Goal: Task Accomplishment & Management: Manage account settings

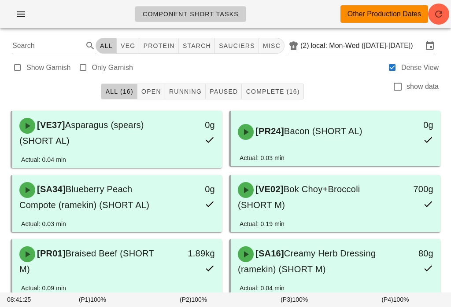
click at [20, 4] on div "Component Short Tasks Other Production Dates" at bounding box center [225, 14] width 451 height 28
click at [7, 14] on button "button" at bounding box center [21, 14] width 28 height 16
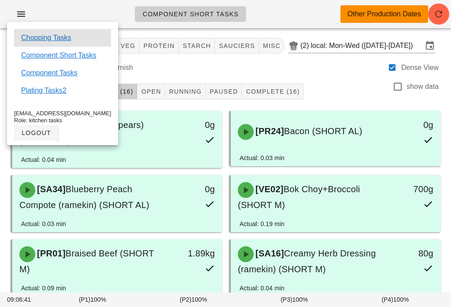
click at [49, 33] on link "Chopping Tasks" at bounding box center [46, 38] width 50 height 11
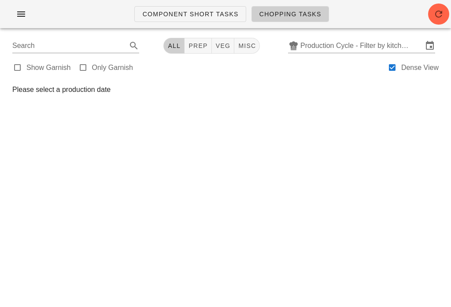
click at [294, 16] on span "Chopping Tasks" at bounding box center [290, 14] width 62 height 7
click at [437, 11] on icon "button" at bounding box center [438, 14] width 11 height 11
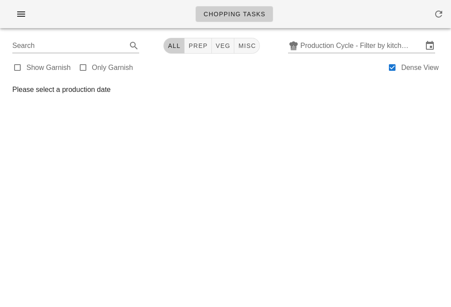
click at [217, 43] on span "veg" at bounding box center [222, 45] width 15 height 7
type input "team:veg"
click at [429, 45] on icon at bounding box center [429, 45] width 11 height 11
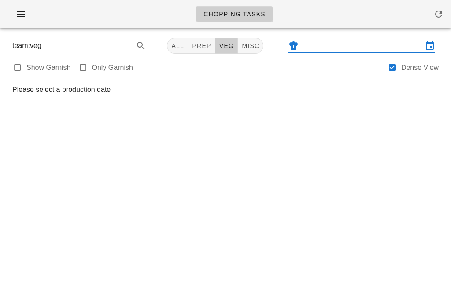
click at [309, 44] on input "text" at bounding box center [361, 46] width 122 height 14
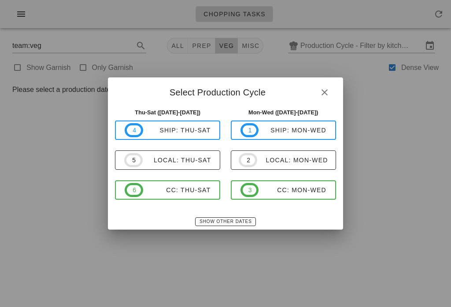
click at [181, 160] on div "local: Thu-Sat" at bounding box center [177, 160] width 69 height 7
type input "local: Thu-Sat ([DATE]-[DATE])"
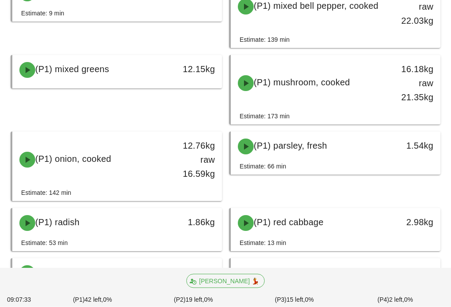
scroll to position [556, 0]
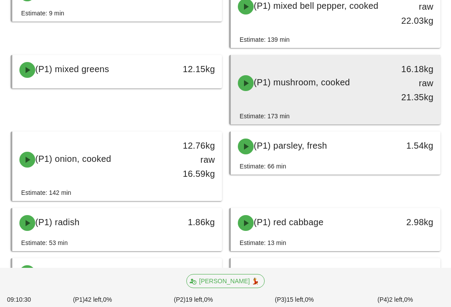
click at [310, 91] on div "(P1) mushroom, cooked" at bounding box center [309, 83] width 154 height 26
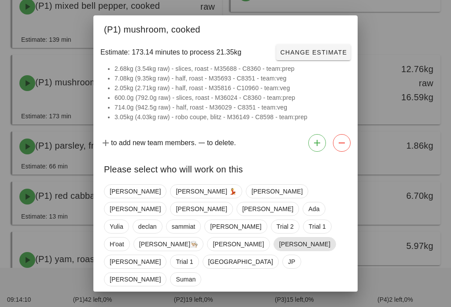
click at [279, 242] on span "[PERSON_NAME]" at bounding box center [304, 244] width 51 height 13
click at [279, 237] on span "[PERSON_NAME]" at bounding box center [304, 244] width 51 height 14
click at [279, 238] on span "[PERSON_NAME]" at bounding box center [304, 244] width 51 height 13
click at [322, 307] on span "Confirm Start" at bounding box center [318, 310] width 58 height 7
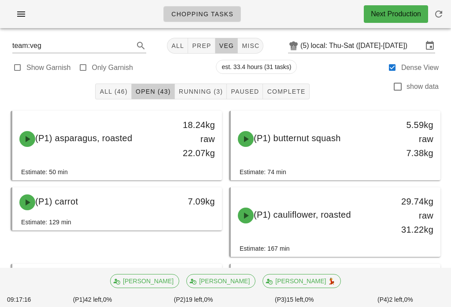
click at [201, 84] on button "Running (3)" at bounding box center [201, 92] width 52 height 16
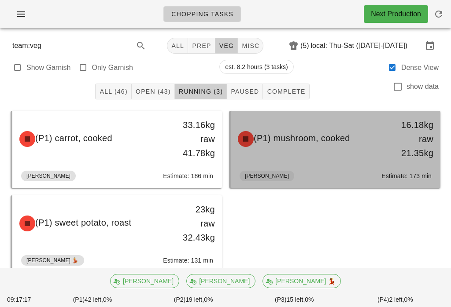
click at [337, 153] on div "(P1) mushroom, cooked 16.18kg raw 21.35kg" at bounding box center [335, 139] width 206 height 53
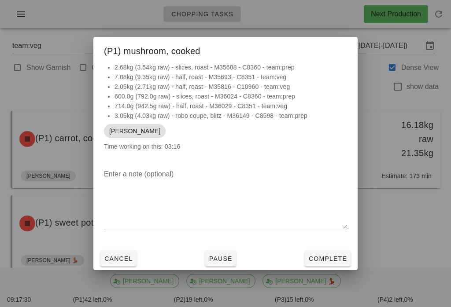
click at [400, 147] on div at bounding box center [225, 153] width 451 height 307
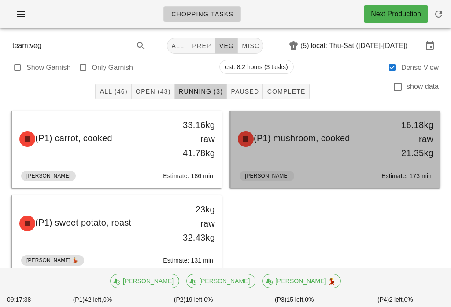
click at [315, 149] on div "(P1) mushroom, cooked" at bounding box center [309, 139] width 154 height 26
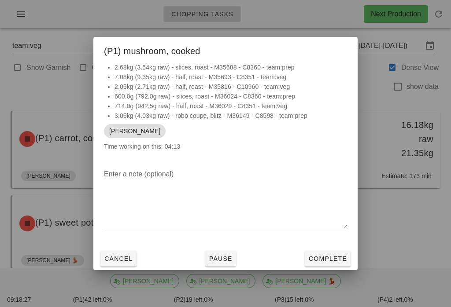
click at [411, 223] on div at bounding box center [225, 153] width 451 height 307
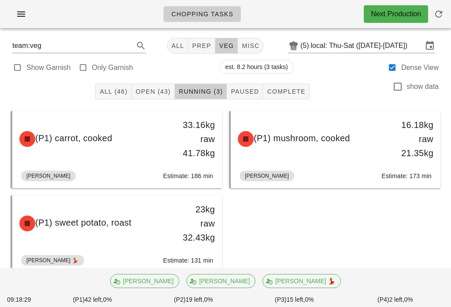
click at [161, 84] on button "Open (43)" at bounding box center [153, 92] width 43 height 16
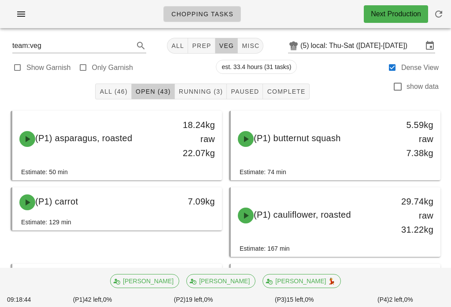
click at [203, 90] on span "Running (3)" at bounding box center [200, 91] width 44 height 7
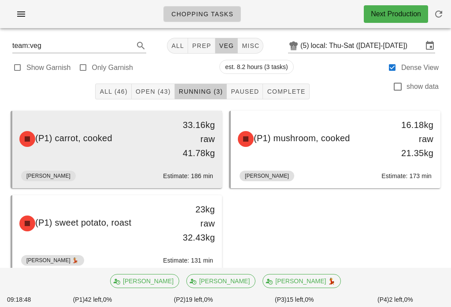
click at [142, 156] on div "(P1) carrot, cooked 33.16kg raw 41.78kg" at bounding box center [117, 139] width 206 height 53
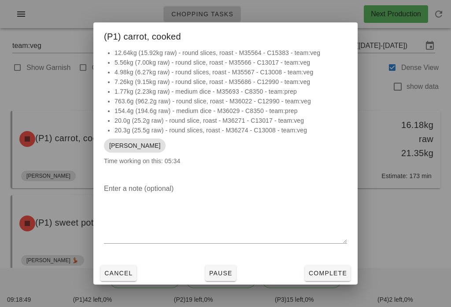
click at [404, 230] on div at bounding box center [225, 153] width 451 height 307
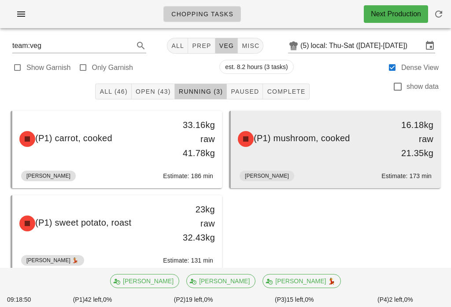
click at [378, 154] on div "(P1) mushroom, cooked 16.18kg raw 21.35kg" at bounding box center [335, 139] width 206 height 53
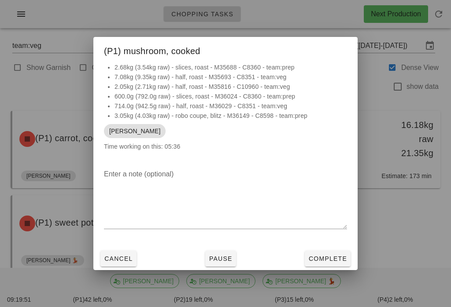
click at [89, 213] on div at bounding box center [225, 153] width 451 height 307
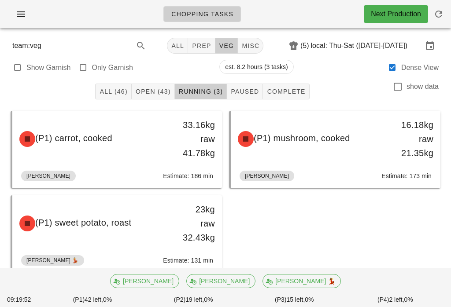
click at [110, 97] on button "All (46)" at bounding box center [113, 92] width 36 height 16
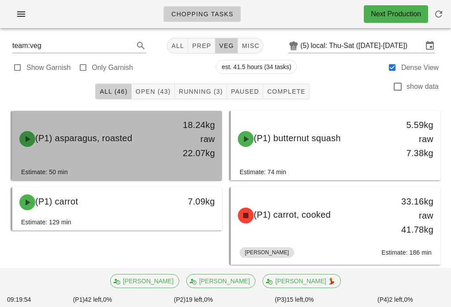
click at [152, 146] on div "(P1) asparagus, roasted" at bounding box center [91, 139] width 154 height 26
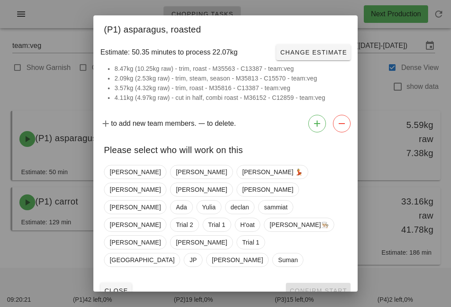
click at [29, 159] on div at bounding box center [225, 153] width 451 height 307
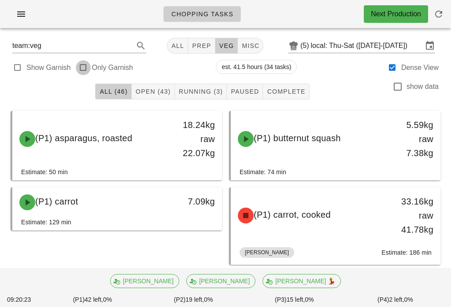
click at [82, 68] on div at bounding box center [83, 68] width 12 height 12
type input "garnish"
checkbox input "true"
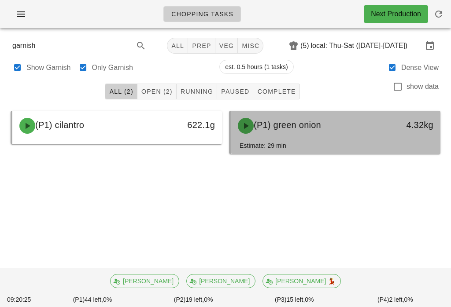
click at [300, 134] on div "(P1) green onion" at bounding box center [309, 126] width 154 height 26
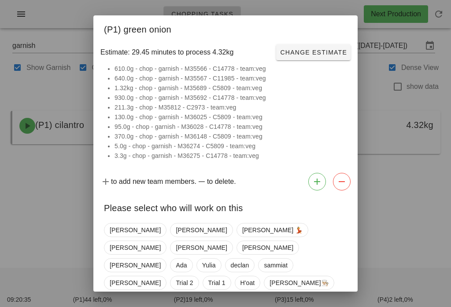
click at [20, 214] on div at bounding box center [225, 153] width 451 height 307
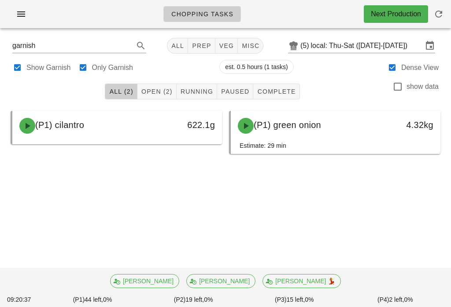
click at [244, 47] on span "misc" at bounding box center [250, 45] width 18 height 7
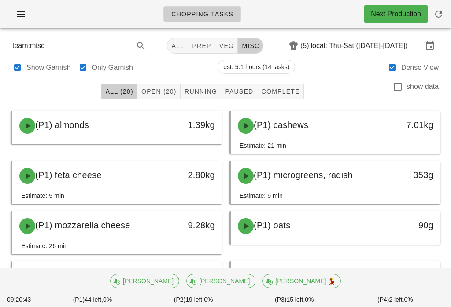
click at [140, 90] on button "Open (20)" at bounding box center [158, 92] width 43 height 16
click at [161, 86] on button "Open (20)" at bounding box center [158, 92] width 43 height 16
click at [199, 38] on button "prep" at bounding box center [201, 46] width 27 height 16
type input "team:prep"
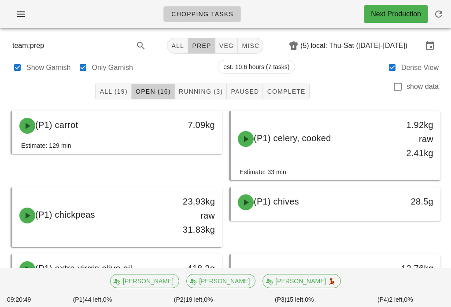
click at [173, 43] on span "All" at bounding box center [177, 45] width 13 height 7
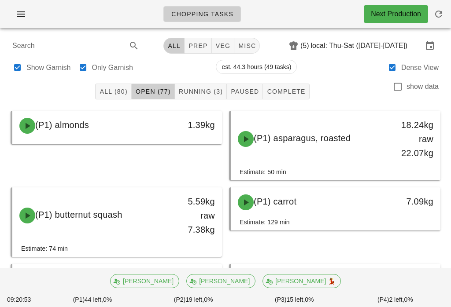
click at [288, 87] on button "Complete" at bounding box center [286, 92] width 46 height 16
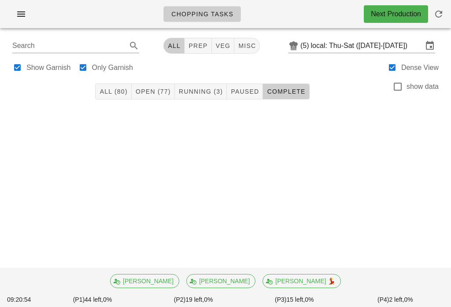
click at [238, 48] on span "misc" at bounding box center [247, 45] width 18 height 7
click at [162, 88] on span "Open (20)" at bounding box center [159, 91] width 36 height 7
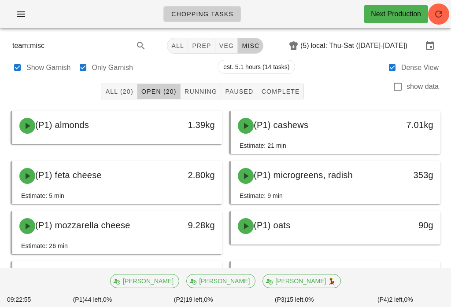
click at [113, 85] on button "All (20)" at bounding box center [119, 92] width 36 height 16
click at [224, 45] on span "veg" at bounding box center [226, 45] width 15 height 7
type input "team:veg"
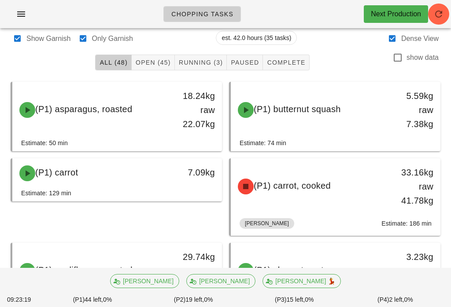
scroll to position [29, 0]
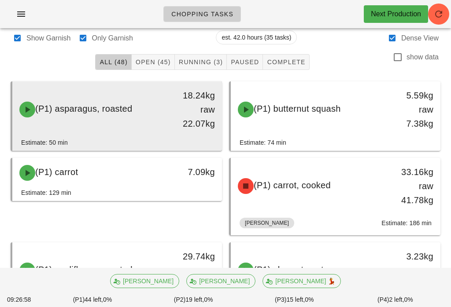
click at [191, 121] on div "18.24kg raw 22.07kg" at bounding box center [194, 109] width 41 height 42
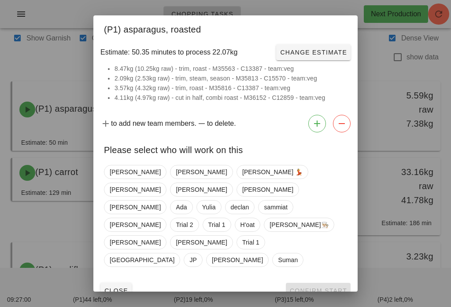
click at [263, 175] on div "Fernanda Peter Ruth 💃 Shawn Adrian Ken Richard Ada Yulia declan sammiat Wayne T…" at bounding box center [225, 215] width 243 height 109
click at [263, 161] on div "Please select who will work on this" at bounding box center [225, 149] width 264 height 26
click at [227, 183] on span "[PERSON_NAME]" at bounding box center [201, 189] width 51 height 13
click at [334, 287] on span "Confirm Start" at bounding box center [318, 290] width 58 height 7
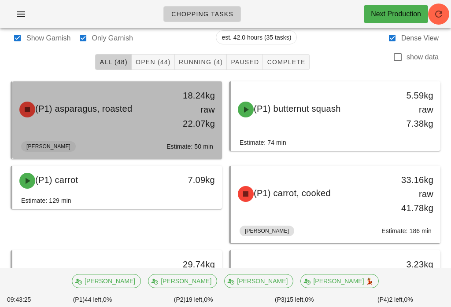
click at [183, 117] on div "18.24kg raw 22.07kg" at bounding box center [194, 109] width 41 height 42
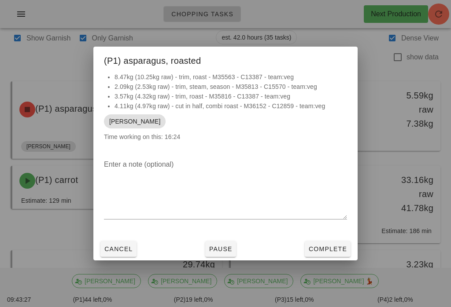
click at [230, 256] on button "Pause" at bounding box center [220, 249] width 31 height 16
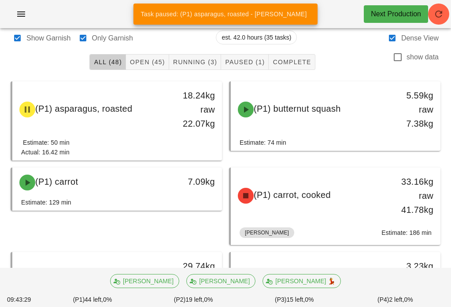
click at [231, 248] on div "(P1) carrot, cooked 33.16kg raw 41.78kg Peter Estimate: 186 min" at bounding box center [334, 206] width 218 height 84
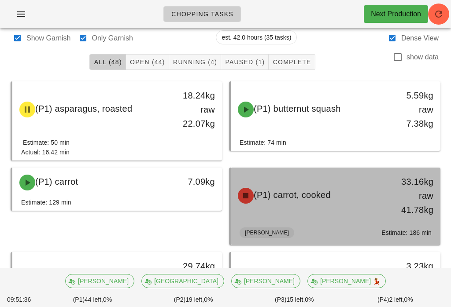
click at [363, 216] on div "(P1) carrot, cooked 33.16kg raw 41.78kg" at bounding box center [335, 195] width 206 height 53
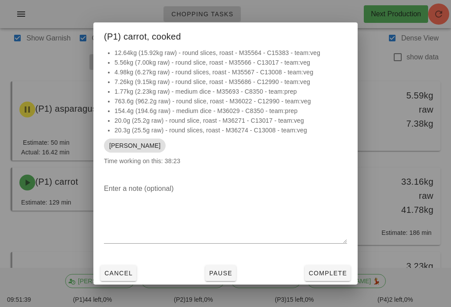
click at [248, 275] on div "Cancel Pause Complete" at bounding box center [225, 273] width 264 height 23
click at [232, 273] on button "Pause" at bounding box center [220, 273] width 31 height 16
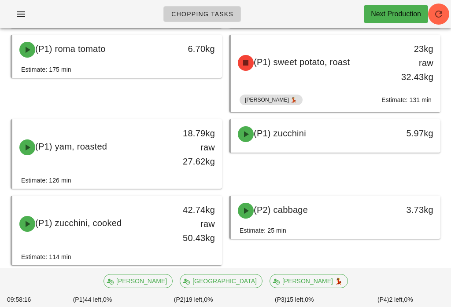
scroll to position [856, 0]
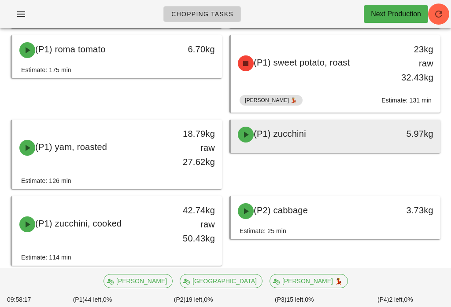
click at [311, 137] on div "(P1) zucchini" at bounding box center [309, 134] width 154 height 26
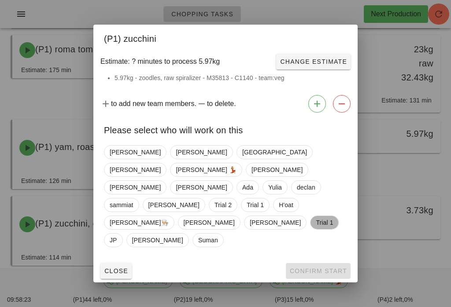
click at [315, 216] on span "Trial 1" at bounding box center [323, 222] width 17 height 13
click at [323, 260] on div "Close Confirm Start" at bounding box center [225, 271] width 264 height 23
click at [325, 268] on span "Confirm Start" at bounding box center [318, 271] width 58 height 7
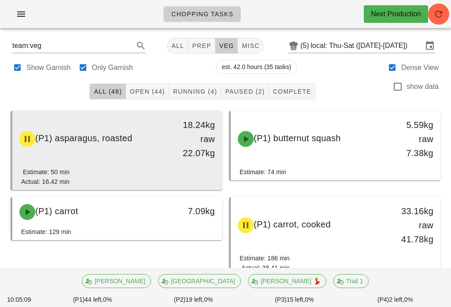
click at [153, 145] on div "(P1) asparagus, roasted" at bounding box center [91, 139] width 154 height 26
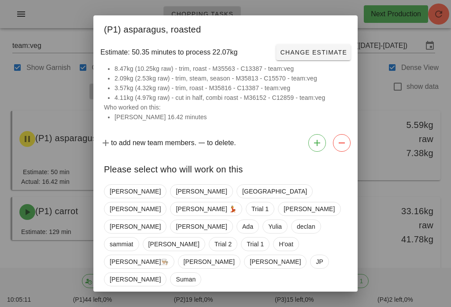
click at [117, 181] on div "Please select who will work on this" at bounding box center [225, 168] width 264 height 26
click at [108, 188] on span "[PERSON_NAME]" at bounding box center [135, 191] width 62 height 14
click at [311, 302] on button "Confirm Start" at bounding box center [318, 310] width 65 height 16
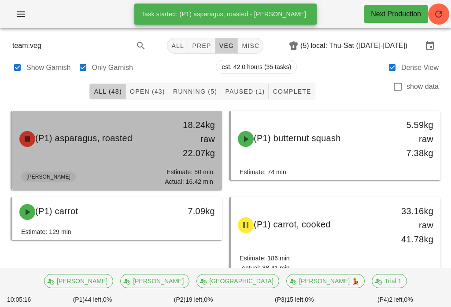
click at [139, 153] on div "(P1) asparagus, roasted 18.24kg raw 22.07kg" at bounding box center [117, 139] width 206 height 53
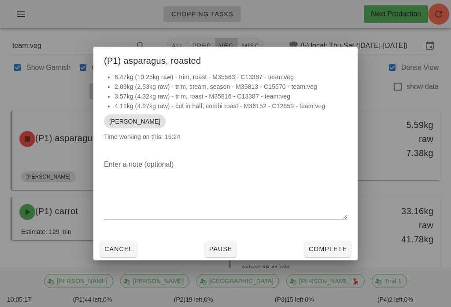
click at [321, 246] on span "Complete" at bounding box center [327, 249] width 39 height 7
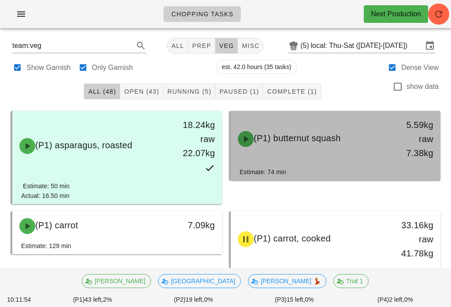
click at [331, 148] on div "(P1) butternut squash" at bounding box center [309, 139] width 154 height 26
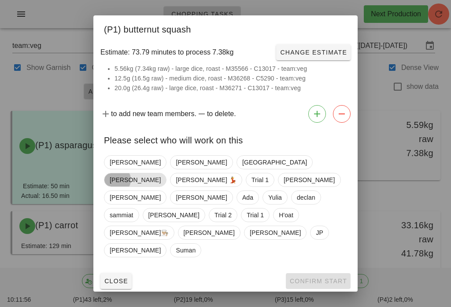
click at [161, 178] on span "[PERSON_NAME]" at bounding box center [135, 179] width 51 height 13
click at [322, 273] on button "Confirm Start" at bounding box center [318, 281] width 65 height 16
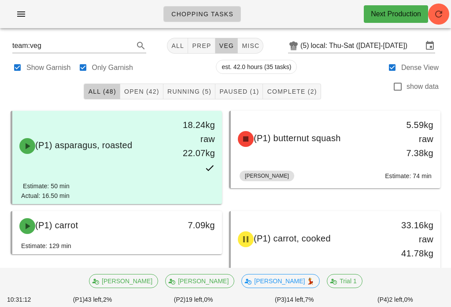
click at [153, 94] on span "Open (42)" at bounding box center [142, 91] width 36 height 7
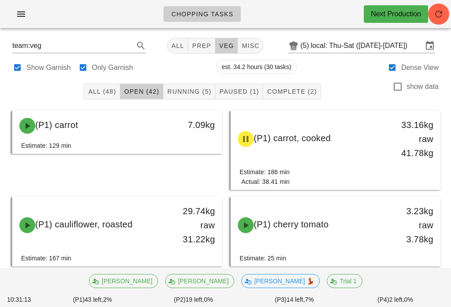
click at [176, 44] on span "All" at bounding box center [177, 45] width 13 height 7
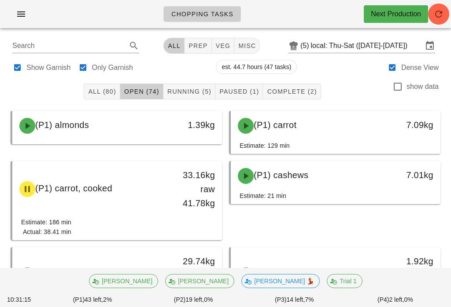
click at [235, 88] on span "Paused (1)" at bounding box center [239, 91] width 40 height 7
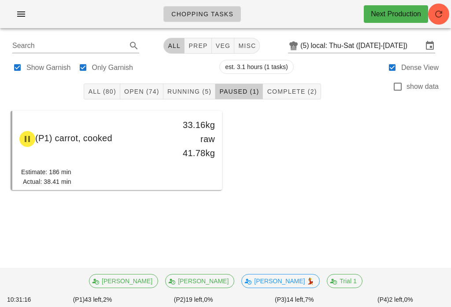
click at [280, 84] on button "Complete (2)" at bounding box center [292, 92] width 58 height 16
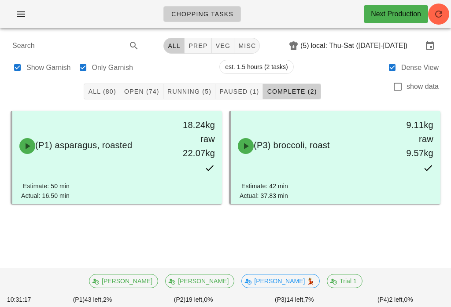
click at [142, 84] on button "Open (74)" at bounding box center [141, 92] width 43 height 16
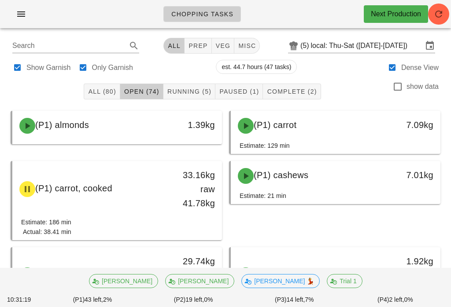
click at [100, 84] on button "All (80)" at bounding box center [102, 92] width 36 height 16
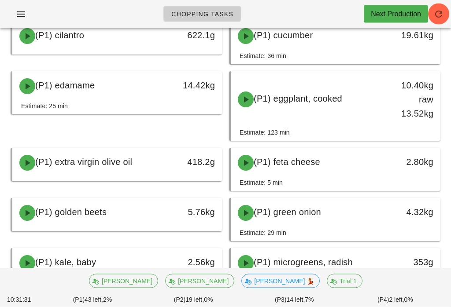
scroll to position [581, 0]
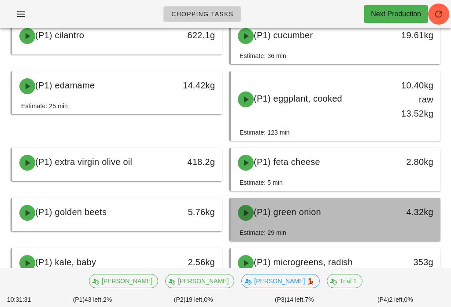
click at [268, 219] on div "(P1) green onion" at bounding box center [309, 213] width 154 height 26
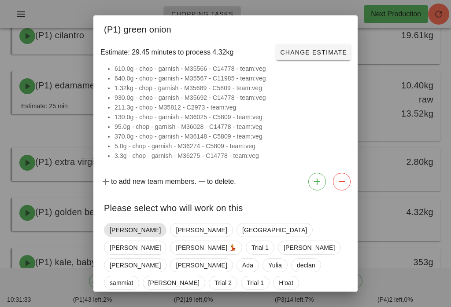
click at [119, 231] on span "[PERSON_NAME]" at bounding box center [135, 230] width 51 height 13
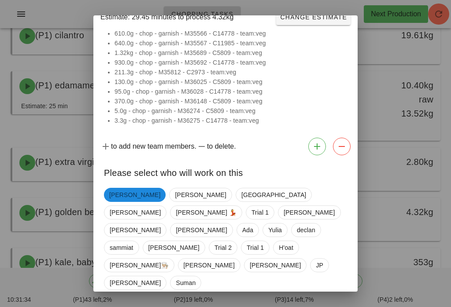
scroll to position [34, 0]
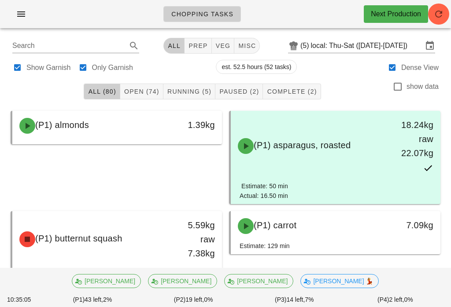
click at [188, 84] on button "Running (5)" at bounding box center [189, 92] width 52 height 16
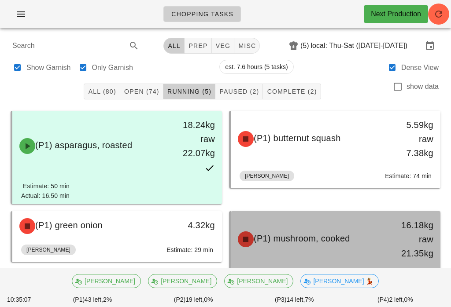
click at [314, 250] on div "(P1) mushroom, cooked" at bounding box center [309, 239] width 154 height 26
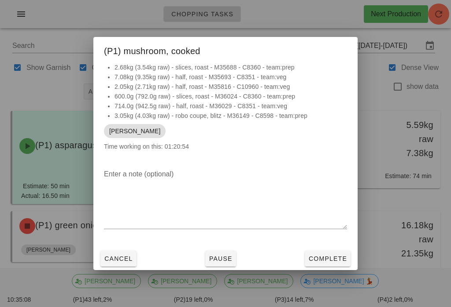
click at [327, 257] on span "Complete" at bounding box center [327, 258] width 39 height 7
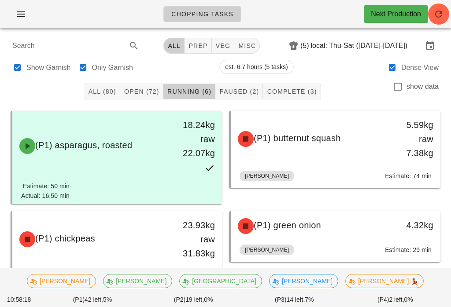
click at [144, 88] on span "Open (72)" at bounding box center [142, 91] width 36 height 7
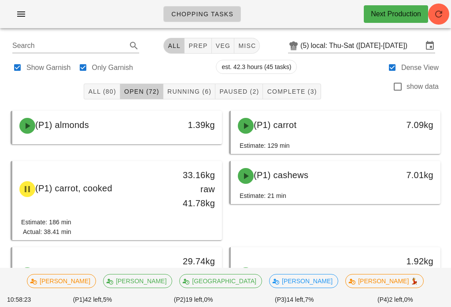
click at [209, 35] on div "Chopping Tasks Next Production" at bounding box center [225, 17] width 451 height 35
click at [217, 49] on span "veg" at bounding box center [222, 45] width 15 height 7
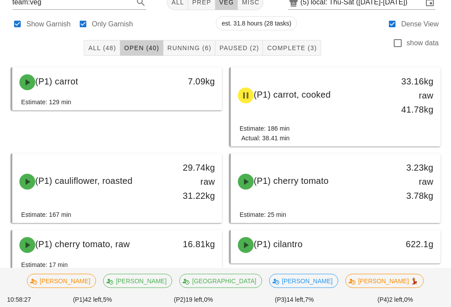
scroll to position [43, 0]
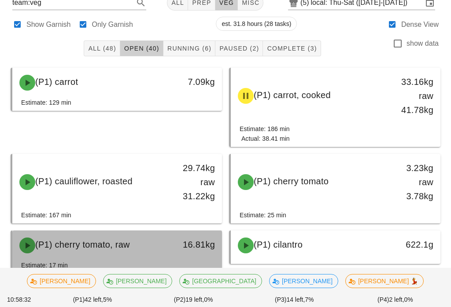
click at [135, 250] on div "(P1) cherry tomato, raw" at bounding box center [91, 245] width 154 height 26
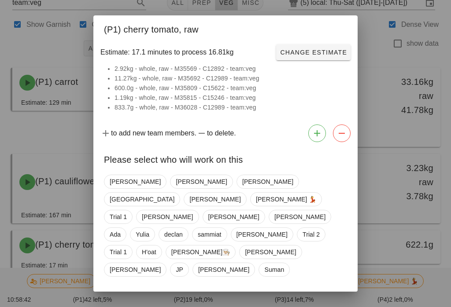
click at [117, 297] on span "Close" at bounding box center [116, 300] width 24 height 7
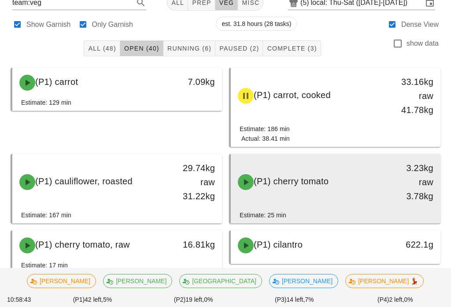
click at [328, 183] on span "(P1) cherry tomato" at bounding box center [290, 181] width 75 height 10
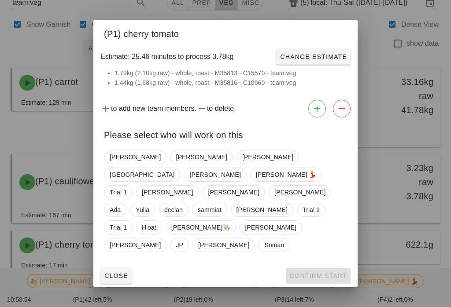
click at [105, 272] on span "Close" at bounding box center [116, 275] width 24 height 7
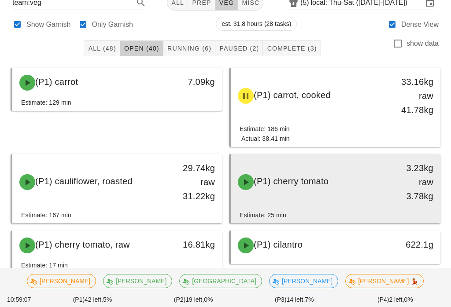
click at [343, 187] on div "(P1) cherry tomato" at bounding box center [309, 182] width 154 height 26
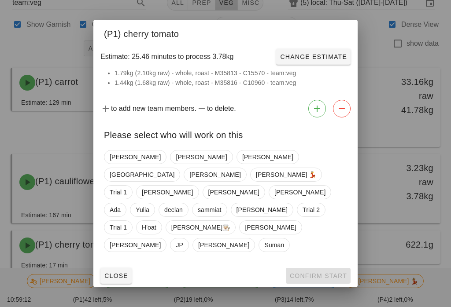
click at [116, 264] on div "Close Confirm Start" at bounding box center [225, 275] width 264 height 23
click at [119, 272] on span "Close" at bounding box center [116, 275] width 24 height 7
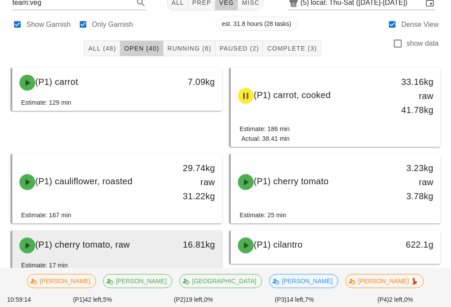
click at [81, 244] on span "(P1) cherry tomato, raw" at bounding box center [82, 245] width 95 height 10
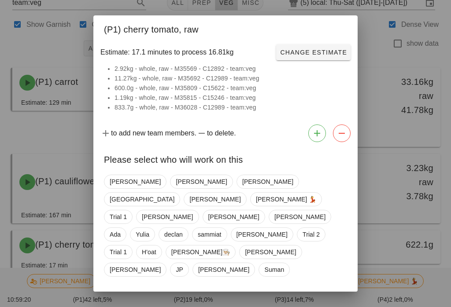
click at [121, 297] on span "Close" at bounding box center [116, 300] width 24 height 7
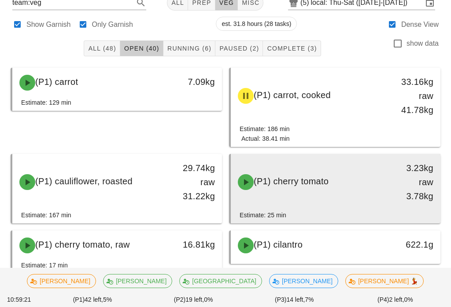
click at [337, 190] on div "(P1) cherry tomato" at bounding box center [309, 182] width 154 height 26
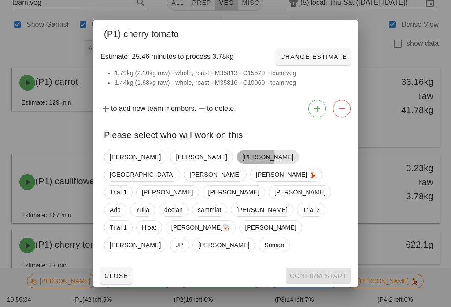
click at [242, 164] on span "[PERSON_NAME]" at bounding box center [267, 156] width 51 height 13
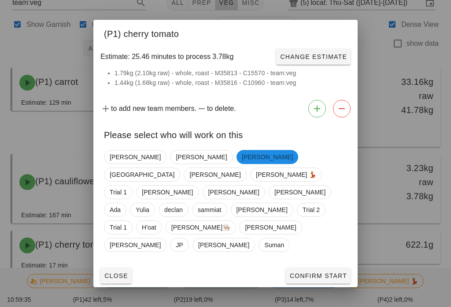
click at [304, 272] on span "Confirm Start" at bounding box center [318, 275] width 58 height 7
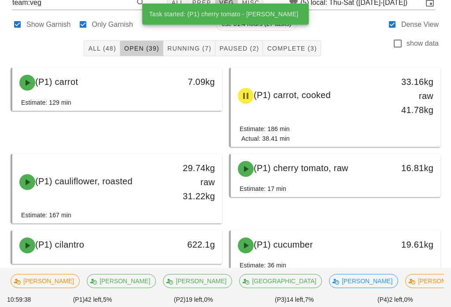
click at [191, 41] on button "Running (7)" at bounding box center [189, 48] width 52 height 16
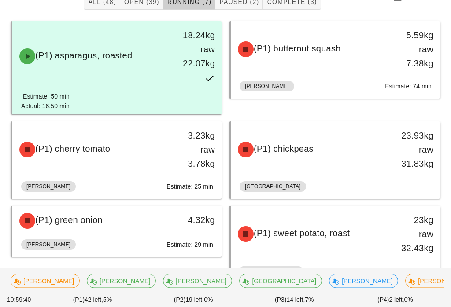
scroll to position [89, 0]
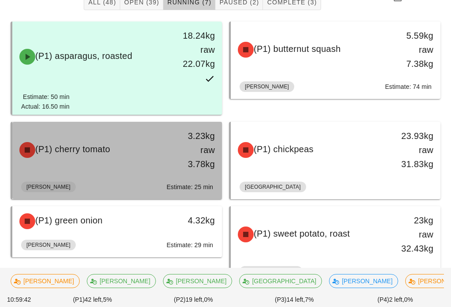
click at [138, 154] on div "(P1) cherry tomato" at bounding box center [91, 150] width 154 height 26
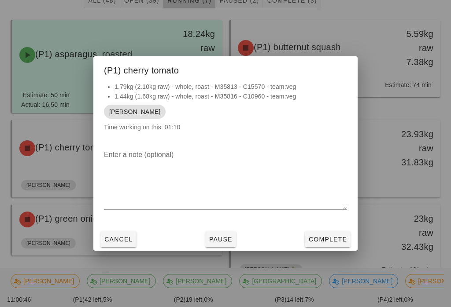
scroll to position [95, 0]
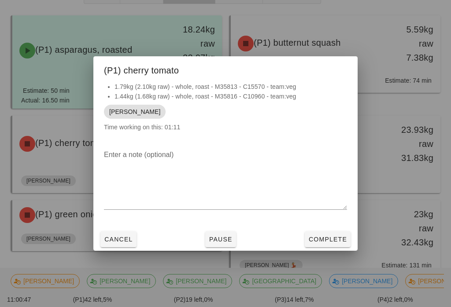
click at [120, 238] on button "Cancel" at bounding box center [118, 239] width 36 height 16
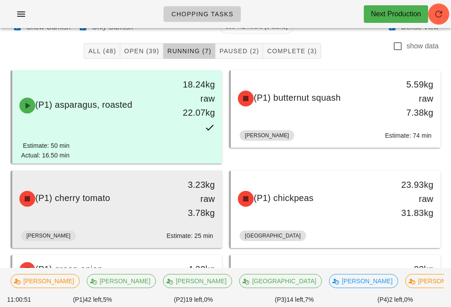
scroll to position [40, 0]
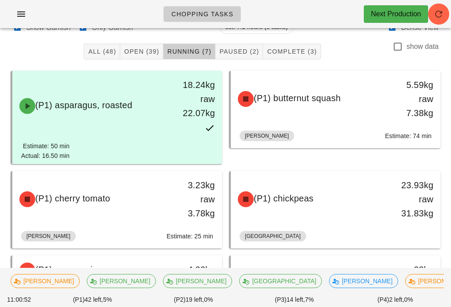
click at [130, 64] on div "All (48) Open (39) Running (7) Paused (2) Complete (3) show data" at bounding box center [225, 51] width 440 height 28
click at [145, 49] on span "Open (39)" at bounding box center [142, 51] width 36 height 7
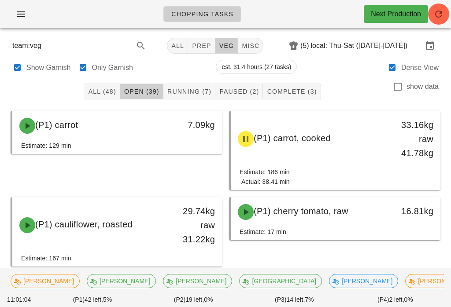
click at [187, 81] on div "All (48) Open (39) Running (7) Paused (2) Complete (3) show data" at bounding box center [225, 91] width 440 height 28
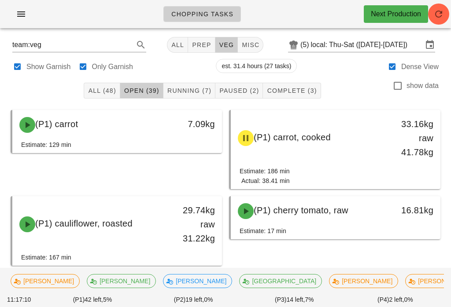
click at [193, 85] on button "Running (7)" at bounding box center [189, 91] width 52 height 16
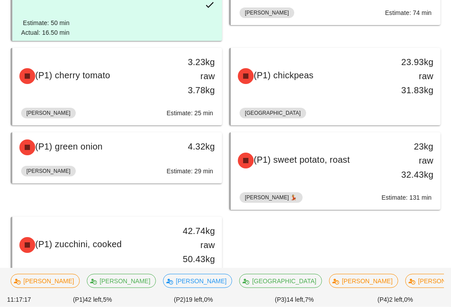
scroll to position [164, 0]
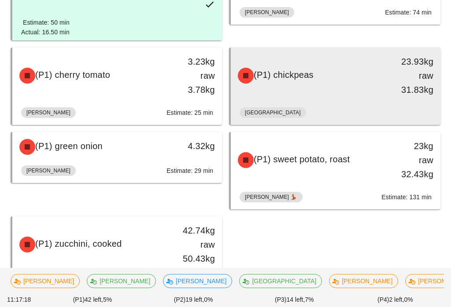
click at [321, 90] on div "(P1) chickpeas 23.93kg raw 31.83kg" at bounding box center [335, 75] width 206 height 53
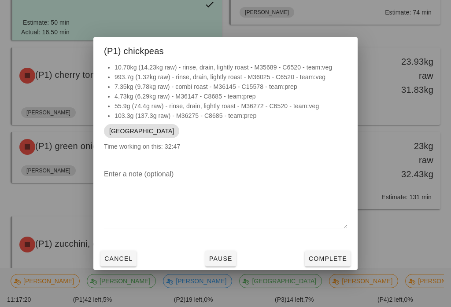
click at [328, 262] on span "Complete" at bounding box center [327, 258] width 39 height 7
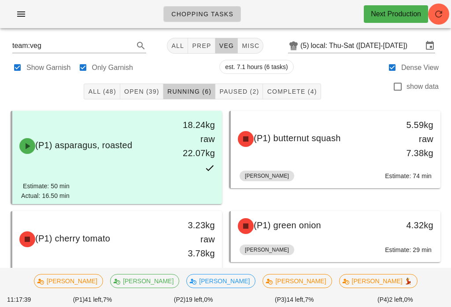
click at [145, 81] on div "All (48) Open (39) Running (6) Paused (2) Complete (4) show data" at bounding box center [225, 91] width 440 height 28
click at [144, 81] on div "All (48) Open (39) Running (6) Paused (2) Complete (4) show data" at bounding box center [225, 91] width 440 height 28
click at [151, 84] on button "Open (39)" at bounding box center [141, 92] width 43 height 16
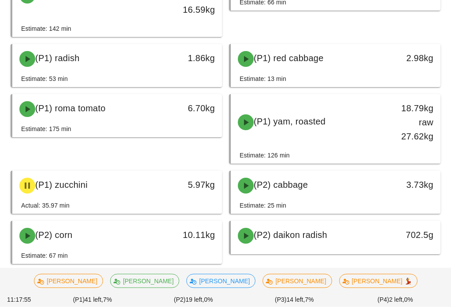
scroll to position [561, 0]
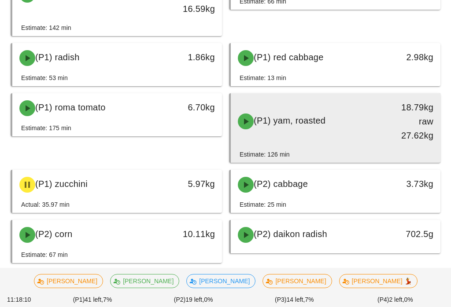
click at [302, 125] on span "(P1) yam, roasted" at bounding box center [289, 121] width 72 height 10
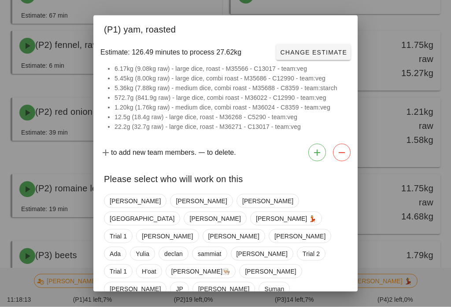
scroll to position [801, 0]
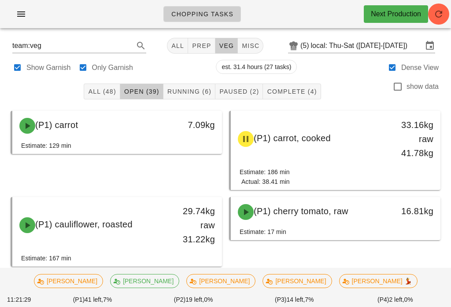
click at [192, 87] on button "Running (6)" at bounding box center [189, 92] width 52 height 16
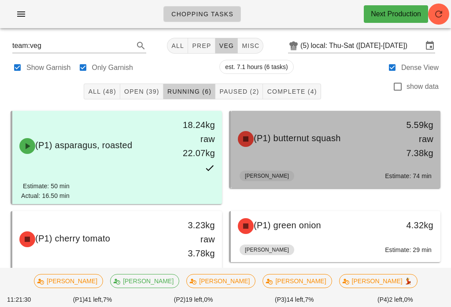
click at [300, 159] on div "(P1) butternut squash 5.59kg raw 7.38kg" at bounding box center [335, 139] width 206 height 53
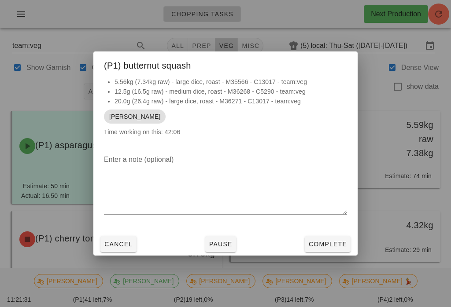
click at [328, 237] on button "Complete" at bounding box center [327, 244] width 46 height 16
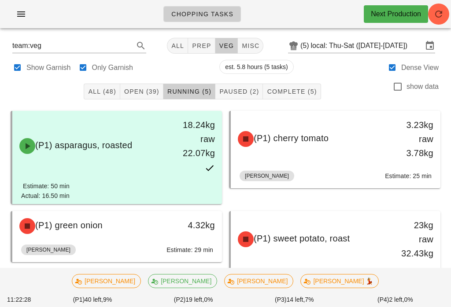
click at [148, 82] on div "All (48) Open (39) Running (5) Paused (2) Complete (5) show data" at bounding box center [225, 91] width 440 height 28
click at [154, 86] on button "Open (39)" at bounding box center [141, 92] width 43 height 16
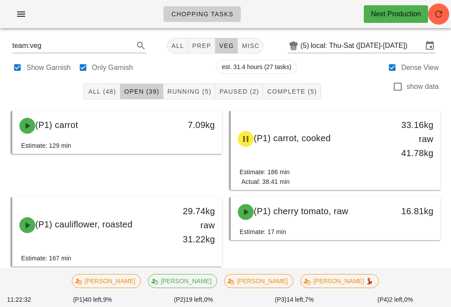
click at [147, 90] on span "Open (39)" at bounding box center [142, 91] width 36 height 7
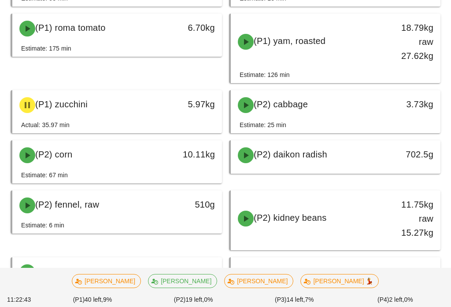
scroll to position [640, 0]
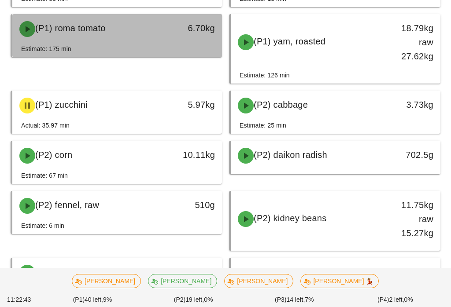
click at [188, 41] on div "6.70kg" at bounding box center [194, 29] width 51 height 26
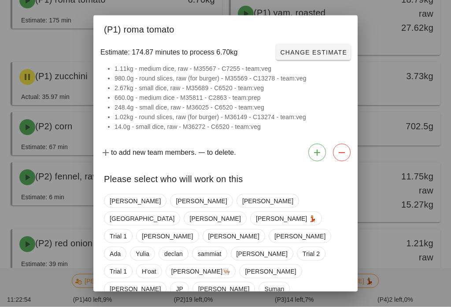
scroll to position [668, 0]
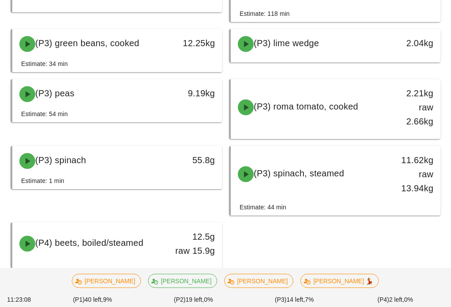
scroll to position [1150, 0]
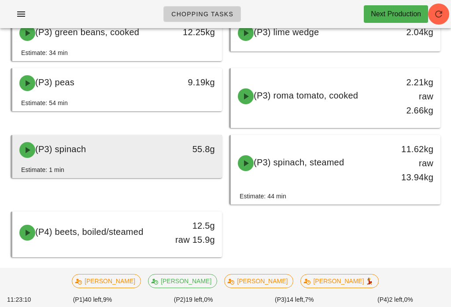
click at [189, 155] on div "55.8g" at bounding box center [194, 149] width 41 height 14
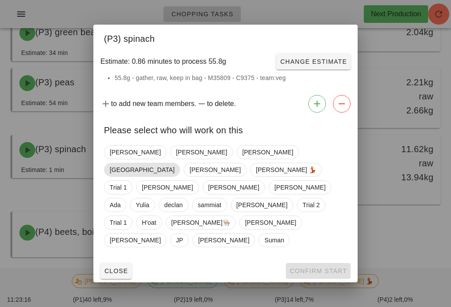
click at [180, 177] on span "[GEOGRAPHIC_DATA]" at bounding box center [142, 170] width 76 height 14
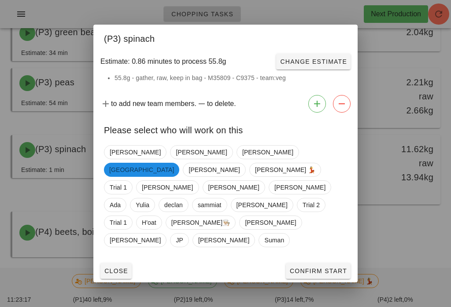
click at [315, 263] on button "Confirm Start" at bounding box center [318, 271] width 65 height 16
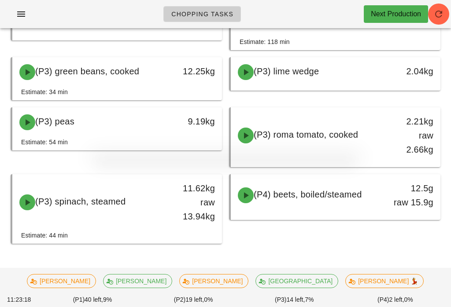
scroll to position [1097, 0]
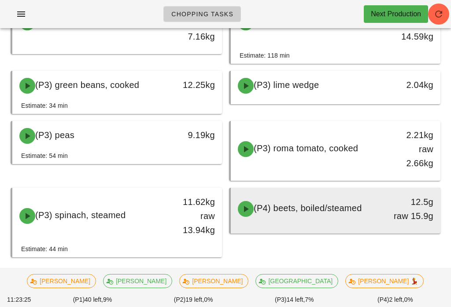
click at [354, 211] on span "(P4) beets, boiled/steamed" at bounding box center [307, 208] width 108 height 10
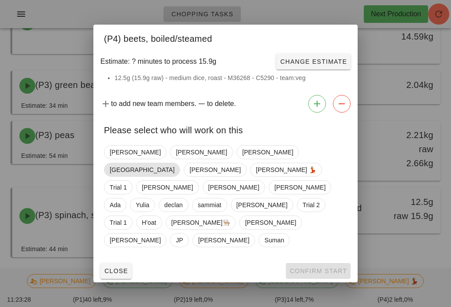
click at [174, 176] on span "[GEOGRAPHIC_DATA]" at bounding box center [142, 169] width 65 height 13
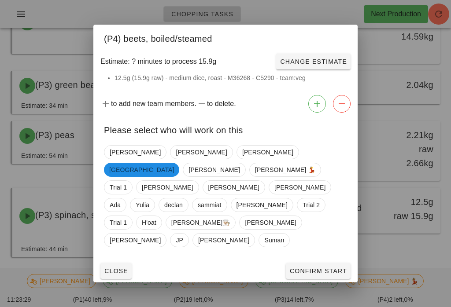
click at [324, 268] on span "Confirm Start" at bounding box center [318, 271] width 58 height 7
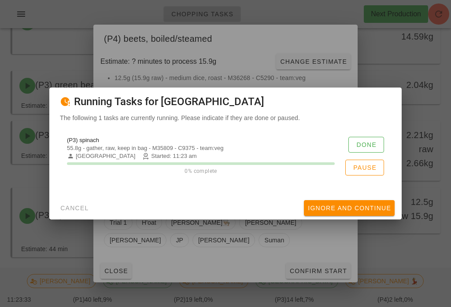
click at [367, 148] on span "Done" at bounding box center [366, 144] width 21 height 7
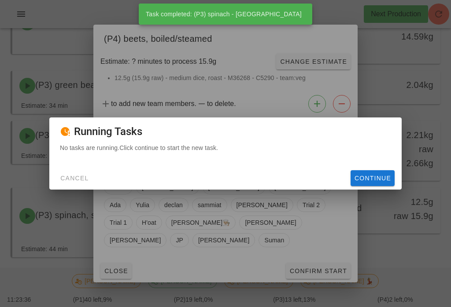
click at [374, 182] on span "Continue" at bounding box center [372, 178] width 37 height 7
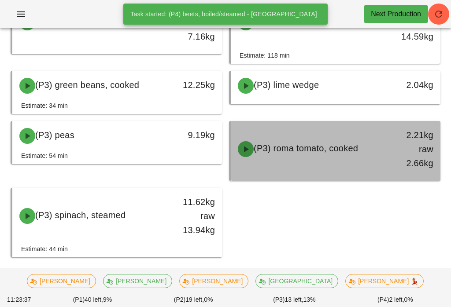
click at [378, 178] on div at bounding box center [335, 179] width 192 height 4
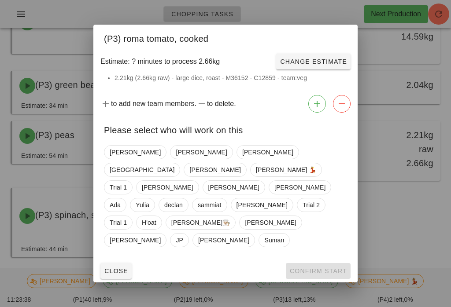
click at [114, 265] on button "Close" at bounding box center [115, 271] width 31 height 16
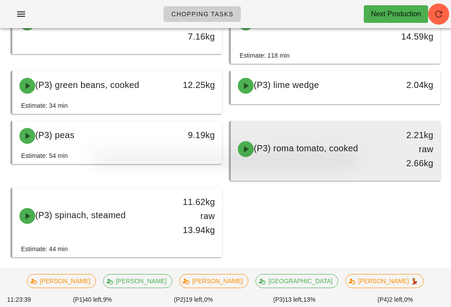
scroll to position [1111, 0]
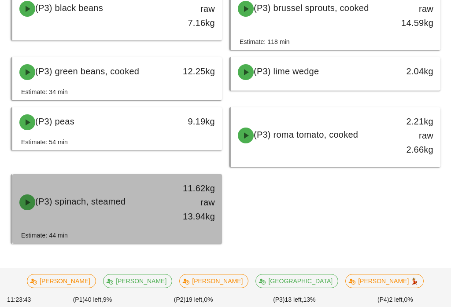
click at [169, 200] on div "11.62kg raw 13.94kg" at bounding box center [194, 202] width 51 height 53
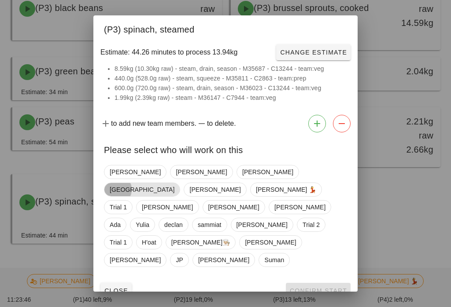
click at [174, 183] on span "[GEOGRAPHIC_DATA]" at bounding box center [142, 189] width 65 height 13
click at [319, 287] on span "Confirm Start" at bounding box center [318, 290] width 58 height 7
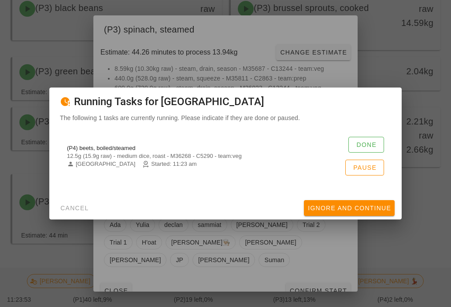
click at [374, 209] on span "Ignore And Continue" at bounding box center [349, 208] width 84 height 7
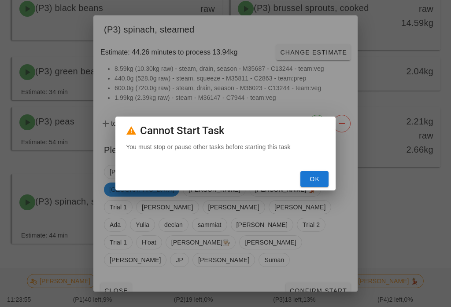
click at [319, 181] on span "OK" at bounding box center [314, 179] width 21 height 7
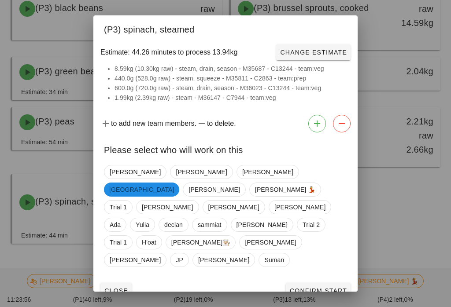
click at [117, 283] on button "Close" at bounding box center [115, 291] width 31 height 16
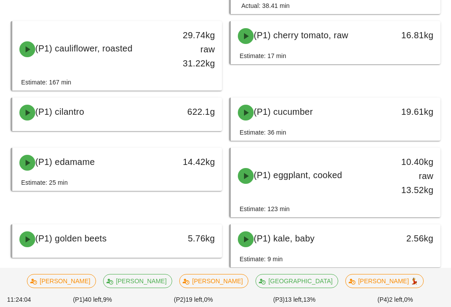
scroll to position [203, 0]
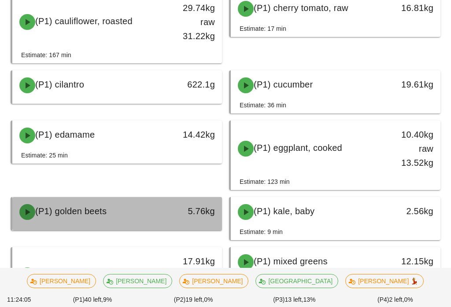
click at [201, 209] on div "5.76kg" at bounding box center [194, 211] width 41 height 14
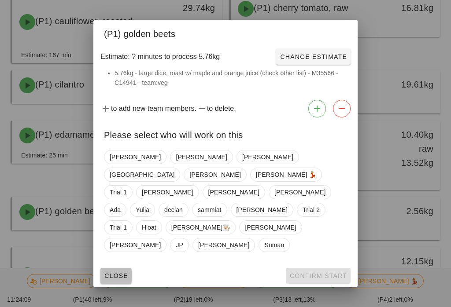
click at [121, 272] on span "Close" at bounding box center [116, 275] width 24 height 7
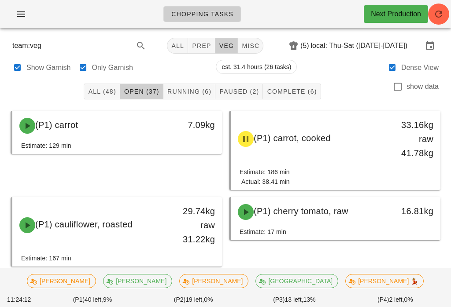
click at [201, 88] on span "Running (6)" at bounding box center [189, 91] width 44 height 7
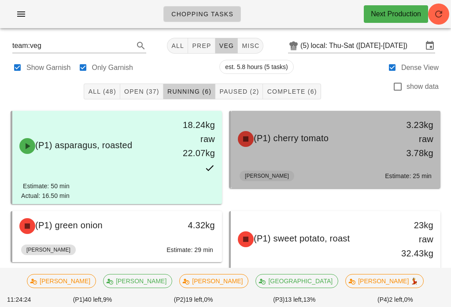
click at [392, 158] on div "3.23kg raw 3.78kg" at bounding box center [412, 139] width 41 height 42
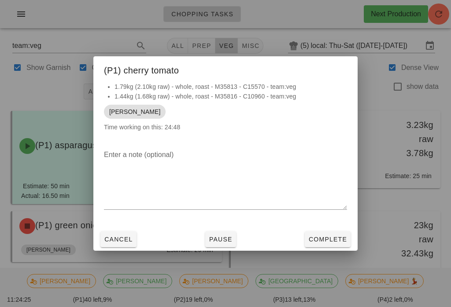
click at [335, 246] on button "Complete" at bounding box center [327, 239] width 46 height 16
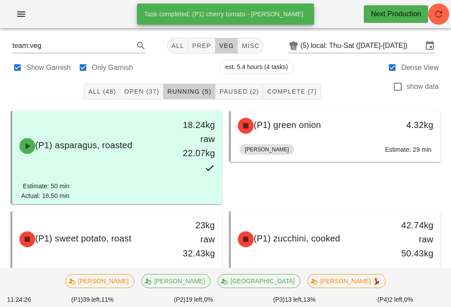
click at [146, 85] on button "Open (37)" at bounding box center [141, 92] width 43 height 16
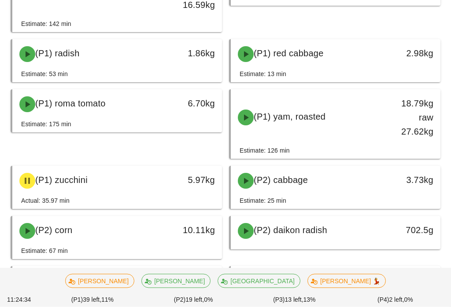
scroll to position [565, 0]
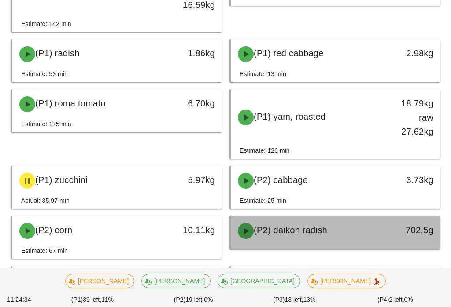
click at [391, 225] on div "702.5g" at bounding box center [412, 231] width 51 height 26
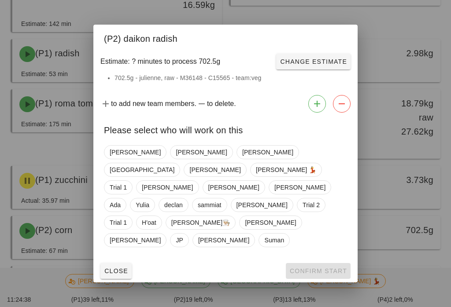
click at [128, 263] on button "Close" at bounding box center [115, 271] width 31 height 16
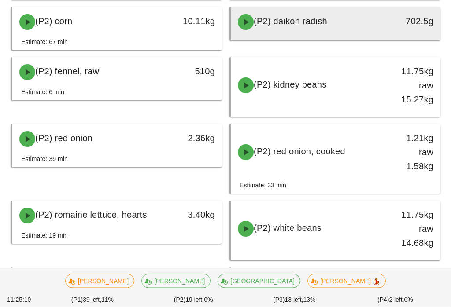
scroll to position [774, 0]
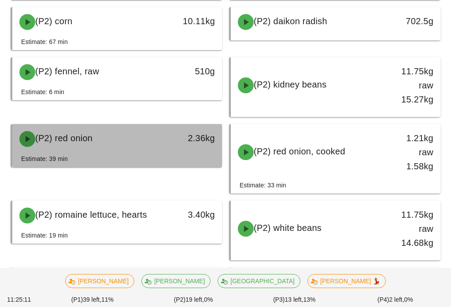
click at [209, 143] on div "2.36kg" at bounding box center [194, 138] width 41 height 14
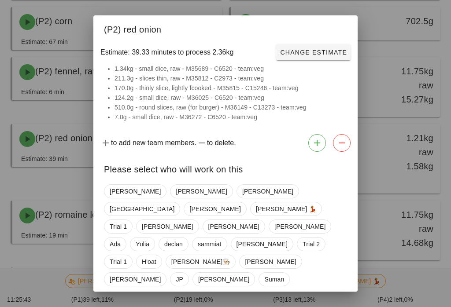
click at [111, 307] on span "Close" at bounding box center [116, 310] width 24 height 7
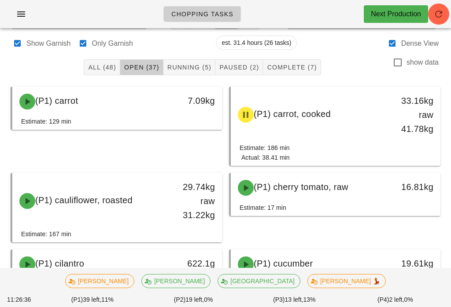
scroll to position [19, 0]
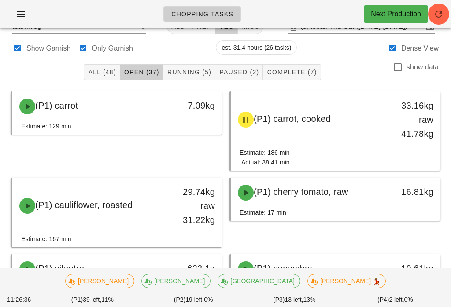
click at [207, 69] on span "Running (5)" at bounding box center [189, 72] width 44 height 7
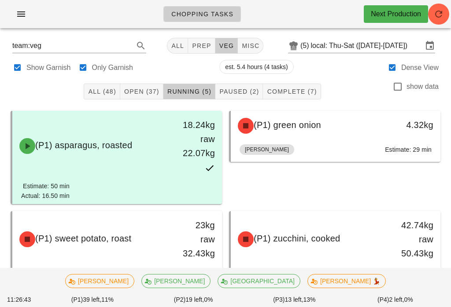
click at [194, 42] on span "prep" at bounding box center [200, 45] width 19 height 7
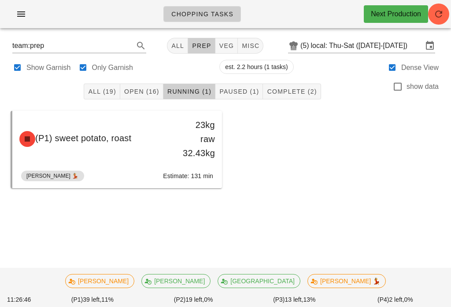
click at [146, 81] on div "All (19) Open (16) Running (1) Paused (1) Complete (2) show data" at bounding box center [225, 91] width 440 height 28
click at [226, 42] on span "veg" at bounding box center [226, 45] width 15 height 7
type input "team:veg"
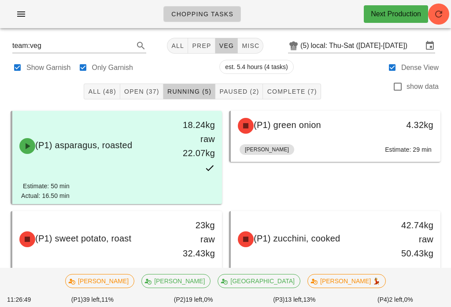
click at [145, 88] on span "Open (37)" at bounding box center [142, 91] width 36 height 7
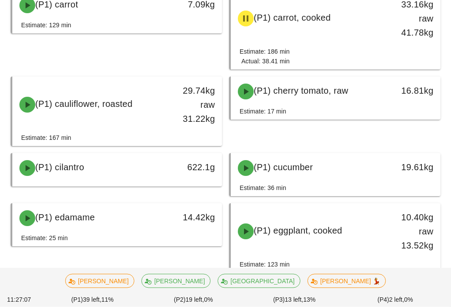
scroll to position [121, 0]
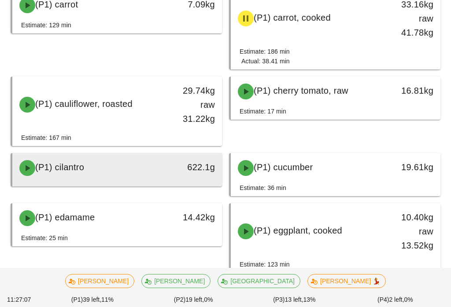
click at [208, 153] on div "(P1) cilantro 622.1g" at bounding box center [116, 168] width 209 height 30
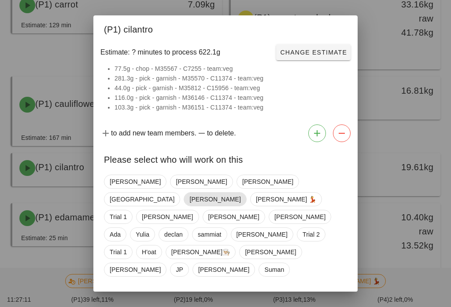
click at [240, 193] on span "[PERSON_NAME]" at bounding box center [214, 199] width 51 height 13
click at [334, 293] on button "Confirm Start" at bounding box center [318, 301] width 65 height 16
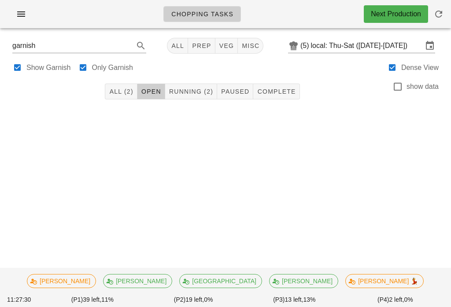
click at [220, 42] on span "veg" at bounding box center [226, 45] width 15 height 7
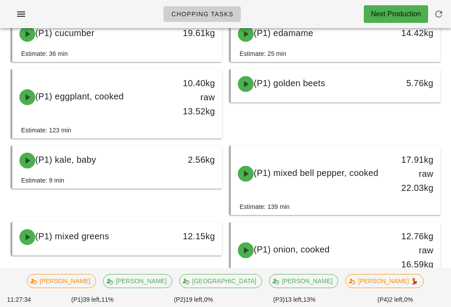
scroll to position [254, 0]
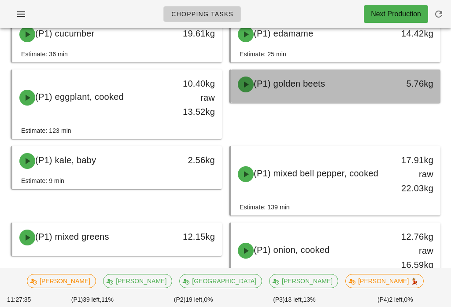
click at [354, 87] on div "(P1) golden beets" at bounding box center [309, 84] width 154 height 26
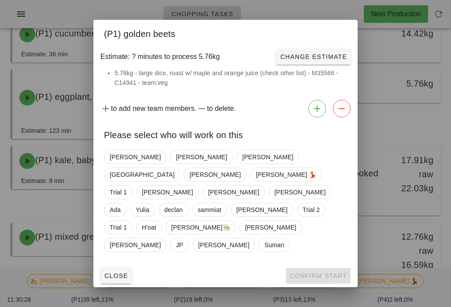
click at [114, 272] on span "Close" at bounding box center [116, 275] width 24 height 7
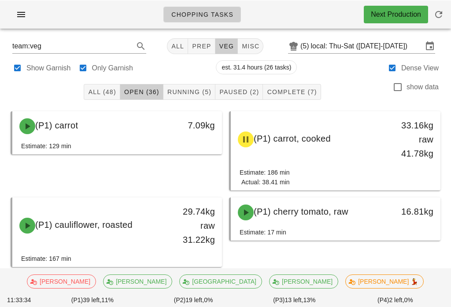
click at [189, 90] on span "Running (5)" at bounding box center [189, 91] width 44 height 7
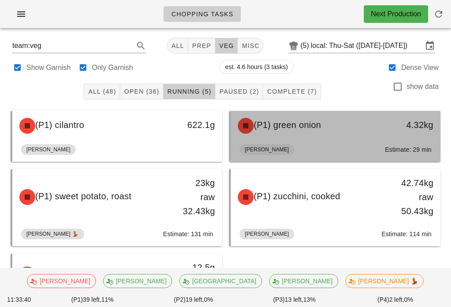
click at [362, 145] on div "Adrian Estimate: 29 min" at bounding box center [335, 151] width 192 height 21
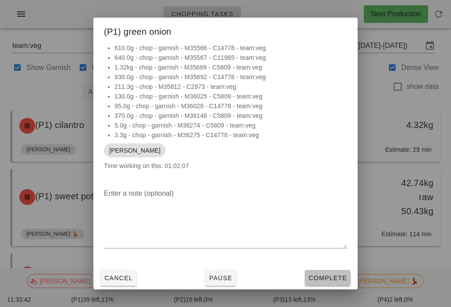
click at [336, 280] on span "Complete" at bounding box center [327, 278] width 39 height 7
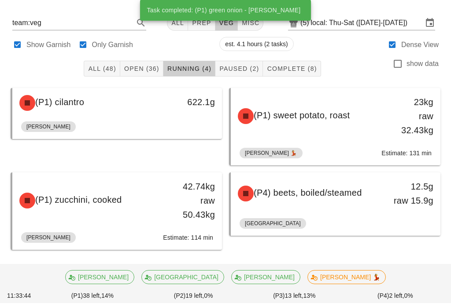
scroll to position [15, 0]
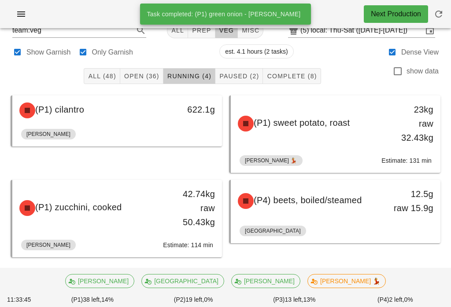
click at [145, 77] on span "Open (36)" at bounding box center [142, 76] width 36 height 7
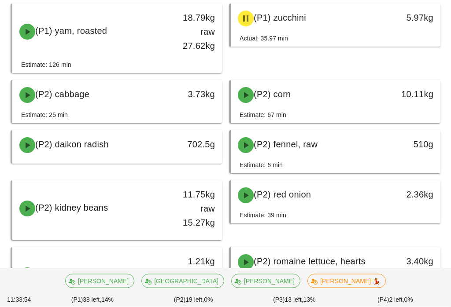
scroll to position [676, 0]
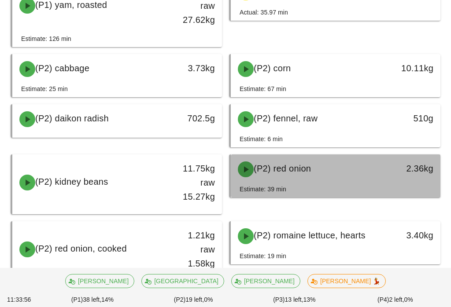
click at [327, 187] on div "Estimate: 39 min" at bounding box center [335, 190] width 192 height 13
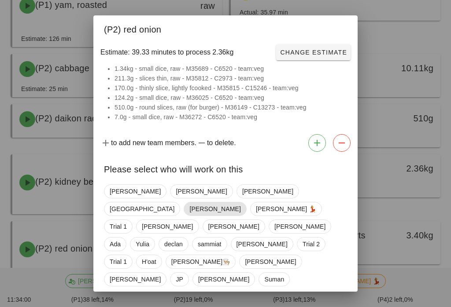
click at [240, 203] on span "[PERSON_NAME]" at bounding box center [214, 208] width 51 height 13
click at [320, 307] on span "Confirm Start" at bounding box center [318, 310] width 58 height 7
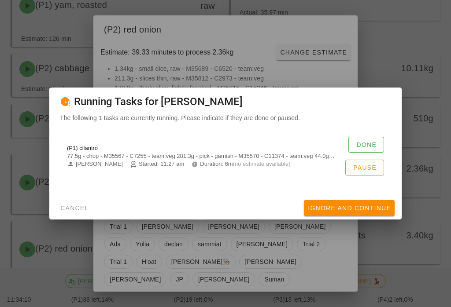
click at [370, 148] on span "Done" at bounding box center [366, 144] width 21 height 7
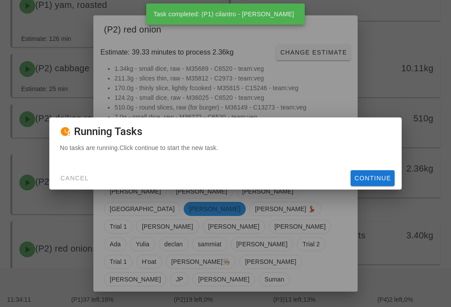
click at [380, 186] on button "Continue" at bounding box center [372, 178] width 44 height 16
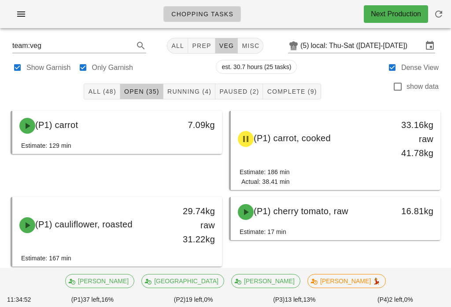
click at [249, 51] on button "misc" at bounding box center [251, 46] width 26 height 16
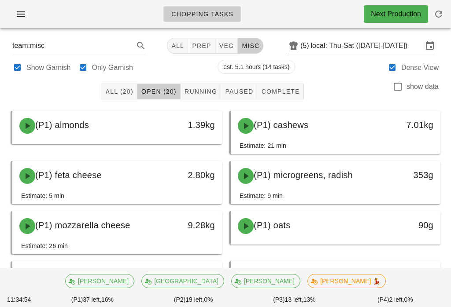
click at [271, 84] on button "Complete" at bounding box center [280, 92] width 46 height 16
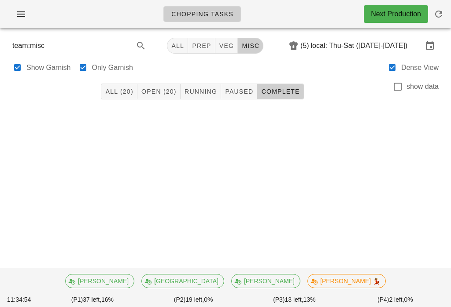
click at [231, 92] on span "Paused" at bounding box center [238, 91] width 29 height 7
click at [155, 90] on span "Open (20)" at bounding box center [159, 91] width 36 height 7
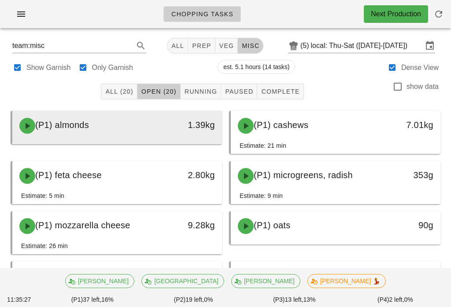
click at [65, 125] on span "(P1) almonds" at bounding box center [62, 125] width 54 height 10
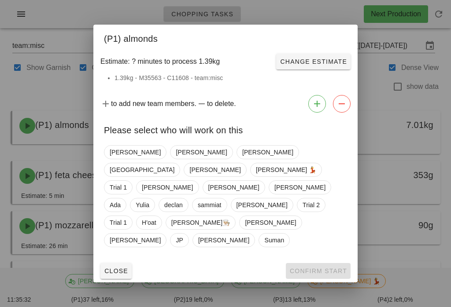
click at [36, 162] on div at bounding box center [225, 153] width 451 height 307
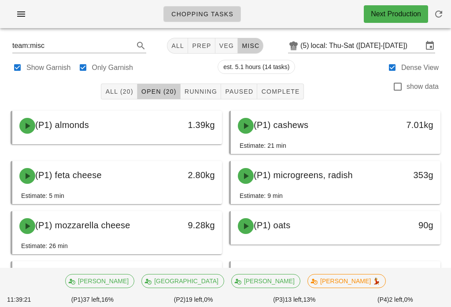
click at [226, 45] on span "veg" at bounding box center [226, 45] width 15 height 7
type input "team:veg"
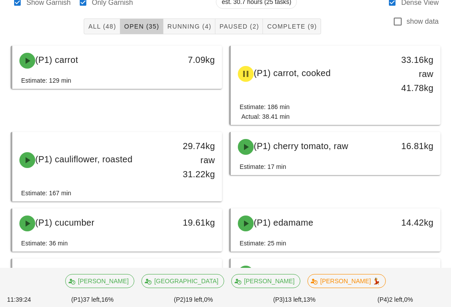
scroll to position [66, 0]
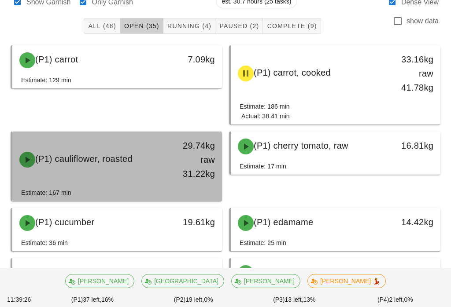
click at [191, 170] on div "29.74kg raw 31.22kg" at bounding box center [194, 160] width 41 height 42
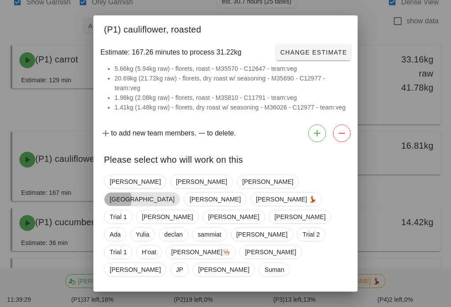
click at [180, 194] on span "[GEOGRAPHIC_DATA]" at bounding box center [142, 199] width 76 height 14
click at [327, 293] on button "Confirm Start" at bounding box center [318, 301] width 65 height 16
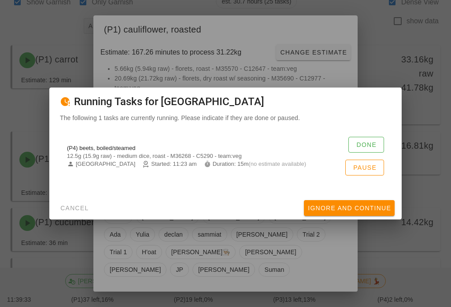
click at [375, 170] on span "Pause" at bounding box center [364, 167] width 24 height 7
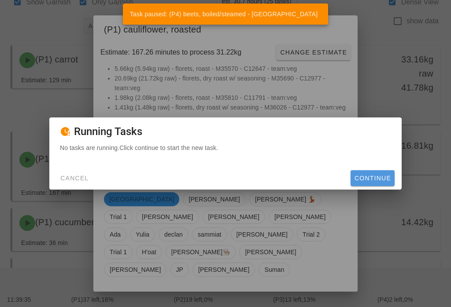
click at [391, 183] on button "Continue" at bounding box center [372, 178] width 44 height 16
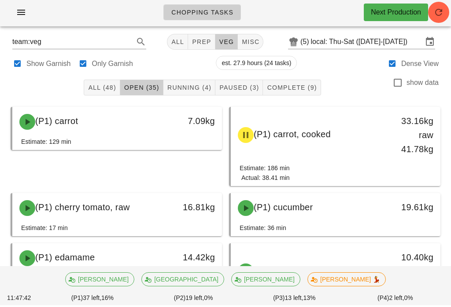
scroll to position [5, 0]
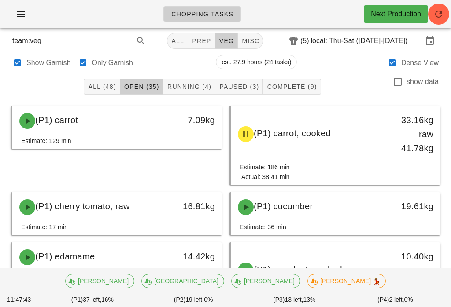
click at [189, 80] on button "Running (4)" at bounding box center [189, 87] width 52 height 16
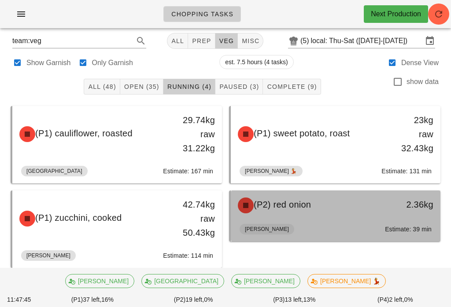
click at [323, 220] on div "(P2) red onion 2.36kg" at bounding box center [335, 206] width 209 height 30
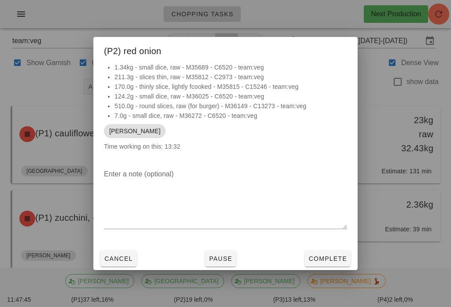
click at [326, 251] on button "Complete" at bounding box center [327, 259] width 46 height 16
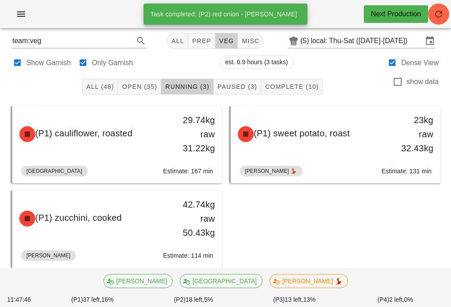
click at [141, 81] on button "Open (35)" at bounding box center [139, 87] width 43 height 16
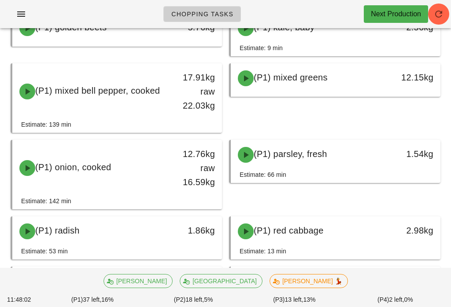
scroll to position [312, 0]
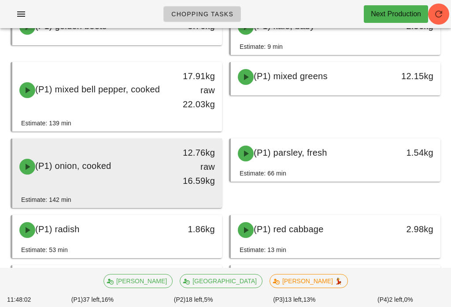
click at [168, 177] on div "(P1) onion, cooked" at bounding box center [91, 167] width 154 height 26
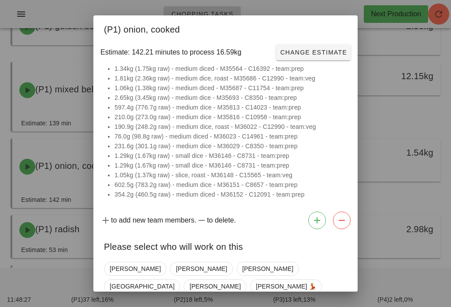
click at [416, 126] on div at bounding box center [225, 153] width 451 height 307
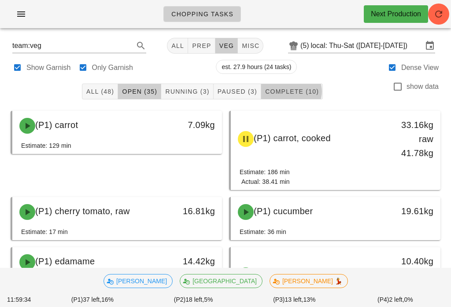
click at [177, 39] on button "All" at bounding box center [177, 46] width 21 height 16
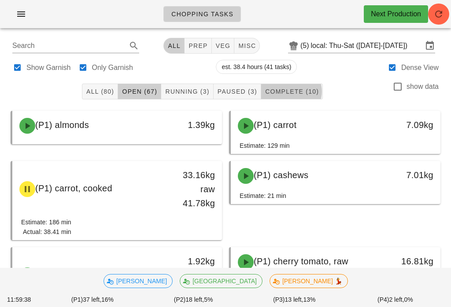
click at [88, 66] on div at bounding box center [83, 68] width 12 height 12
checkbox input "false"
click at [85, 59] on div "Show Garnish Only Garnish est. 38.4 hours (41 tasks) Dense View" at bounding box center [225, 66] width 440 height 21
click at [92, 64] on label "Only Garnish" at bounding box center [112, 67] width 41 height 9
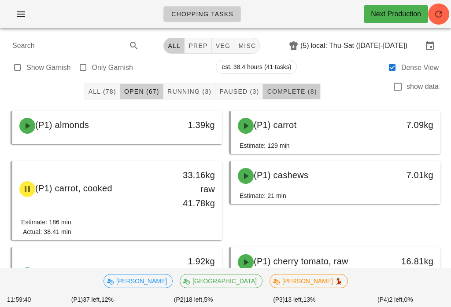
type input "garnish"
checkbox input "true"
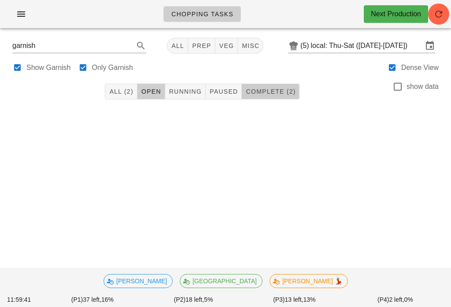
click at [184, 88] on span "Running" at bounding box center [185, 91] width 33 height 7
click at [127, 88] on span "All (2)" at bounding box center [121, 91] width 24 height 7
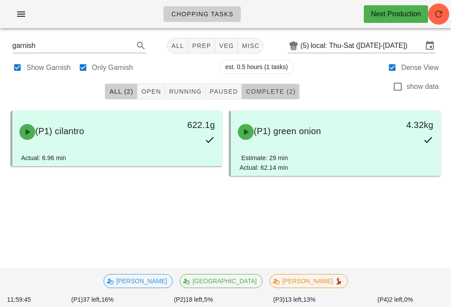
scroll to position [2, 0]
click at [179, 42] on span "All" at bounding box center [177, 45] width 13 height 7
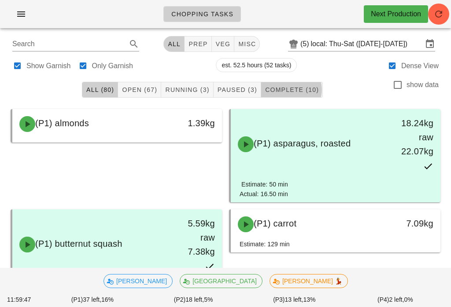
click at [247, 49] on button "misc" at bounding box center [247, 44] width 26 height 16
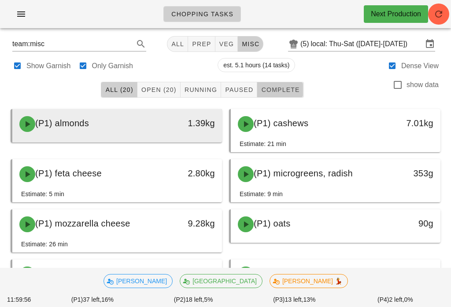
click at [128, 126] on div "(P1) almonds" at bounding box center [91, 124] width 154 height 26
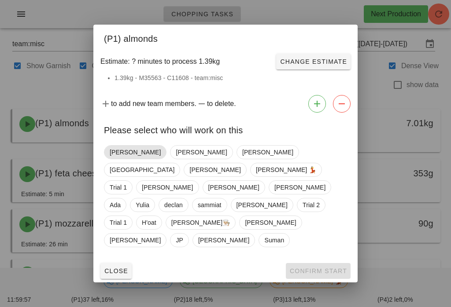
click at [114, 159] on span "[PERSON_NAME]" at bounding box center [135, 152] width 51 height 13
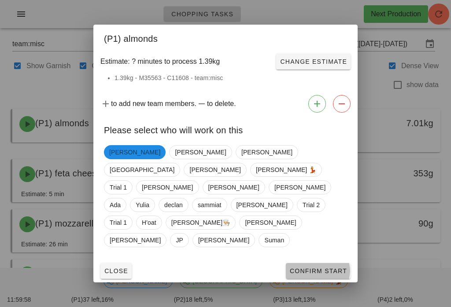
click at [309, 268] on span "Confirm Start" at bounding box center [318, 271] width 58 height 7
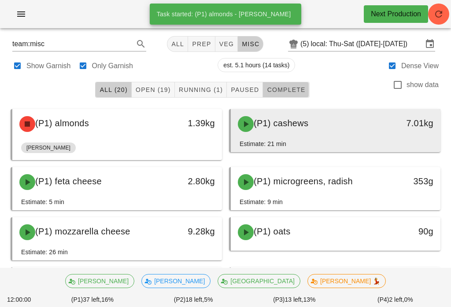
click at [302, 132] on div "(P1) cashews" at bounding box center [309, 124] width 154 height 26
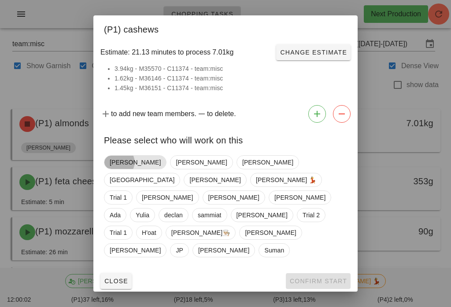
click at [124, 169] on span "[PERSON_NAME]" at bounding box center [135, 162] width 51 height 13
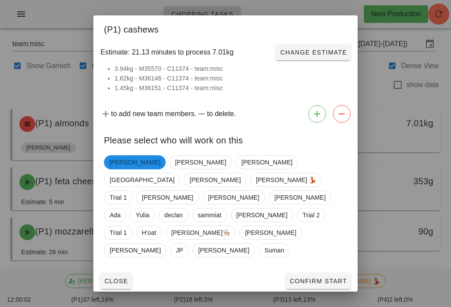
click at [320, 278] on span "Confirm Start" at bounding box center [318, 281] width 58 height 7
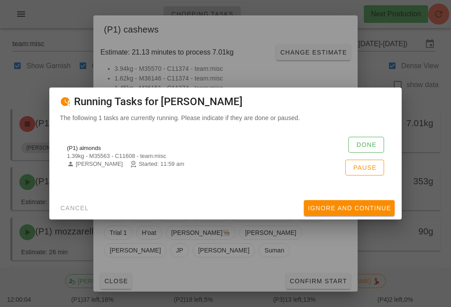
click at [369, 143] on span "Done" at bounding box center [366, 144] width 21 height 7
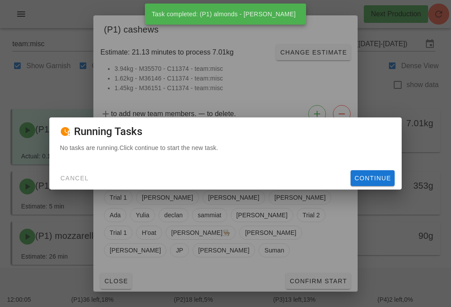
click at [357, 177] on span "Continue" at bounding box center [372, 178] width 37 height 7
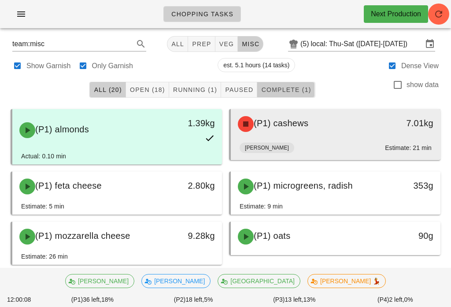
click at [309, 133] on div "(P1) cashews" at bounding box center [309, 124] width 154 height 26
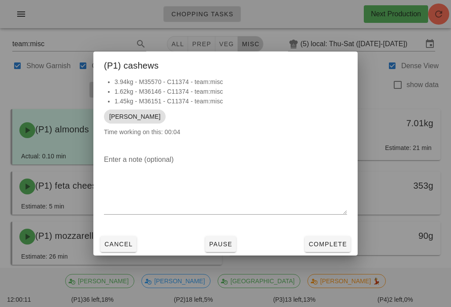
click at [322, 246] on span "Complete" at bounding box center [327, 244] width 39 height 7
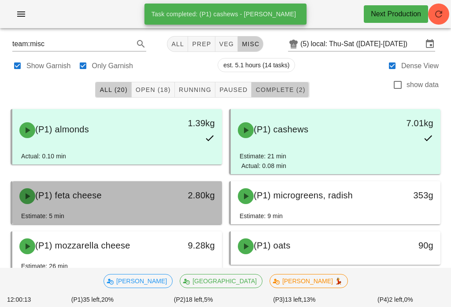
click at [171, 193] on div "2.80kg" at bounding box center [194, 196] width 51 height 26
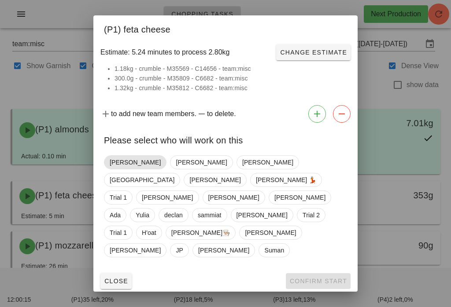
click at [121, 169] on span "[PERSON_NAME]" at bounding box center [135, 162] width 51 height 13
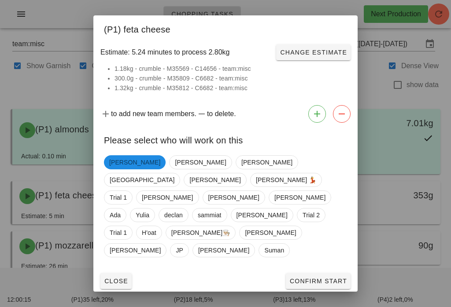
click at [304, 278] on span "Confirm Start" at bounding box center [318, 281] width 58 height 7
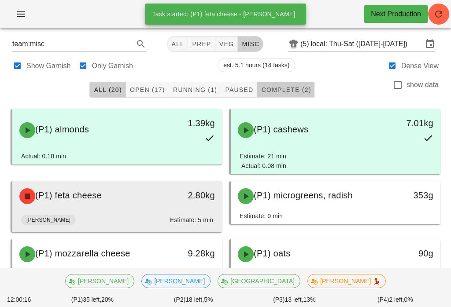
click at [168, 206] on div "(P1) feta cheese" at bounding box center [91, 196] width 154 height 26
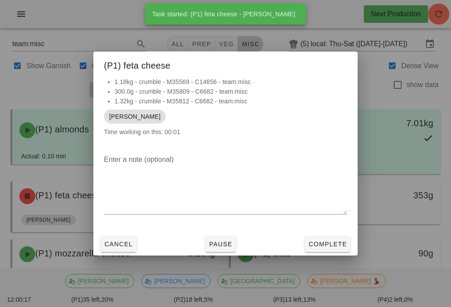
click at [317, 248] on span "Complete" at bounding box center [327, 244] width 39 height 7
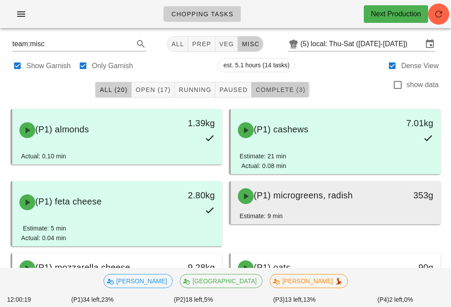
click at [308, 205] on div "(P1) microgreens, radish" at bounding box center [309, 196] width 154 height 26
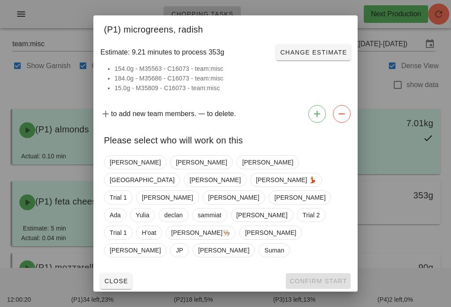
click at [127, 278] on span "Close" at bounding box center [116, 281] width 24 height 7
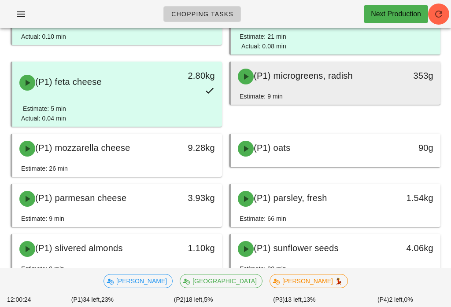
scroll to position [122, 0]
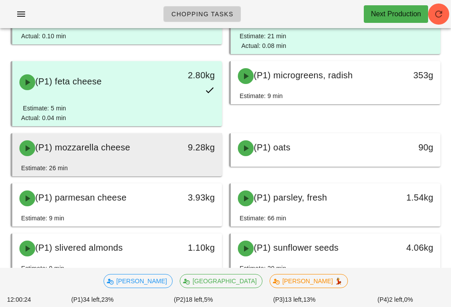
click at [150, 148] on div "(P1) mozzarella cheese" at bounding box center [91, 148] width 154 height 26
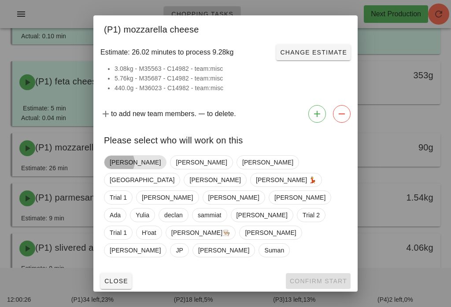
click at [119, 169] on span "[PERSON_NAME]" at bounding box center [135, 162] width 51 height 13
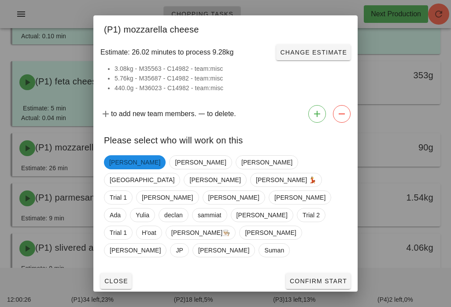
click at [302, 278] on span "Confirm Start" at bounding box center [318, 281] width 58 height 7
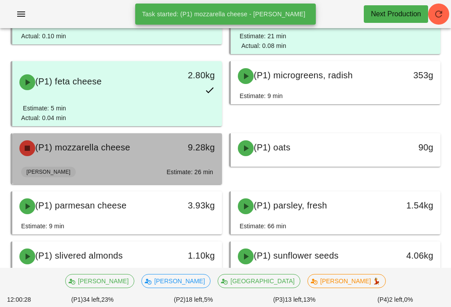
click at [169, 158] on div "9.28kg" at bounding box center [194, 148] width 51 height 26
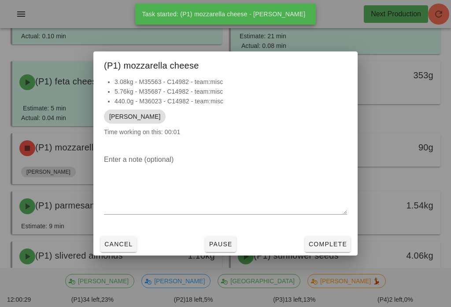
click at [323, 241] on span "Complete" at bounding box center [327, 244] width 39 height 7
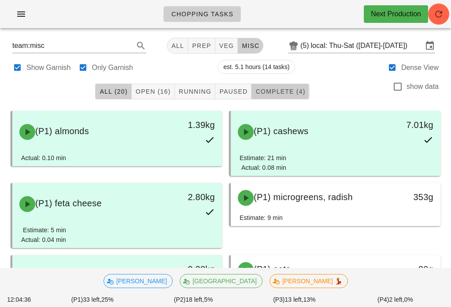
click at [194, 92] on span "Running" at bounding box center [194, 91] width 33 height 7
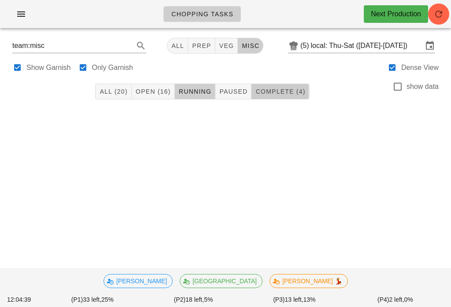
click at [190, 51] on button "prep" at bounding box center [201, 46] width 27 height 16
type input "team:prep"
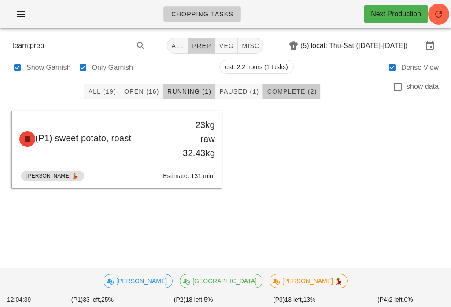
click at [223, 45] on span "veg" at bounding box center [226, 45] width 15 height 7
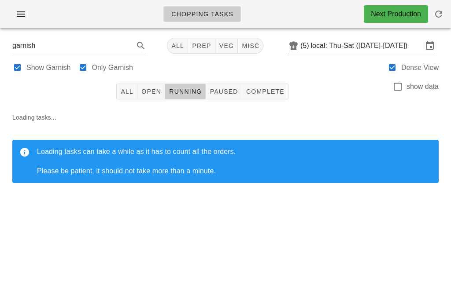
click at [201, 92] on span "Running" at bounding box center [185, 91] width 33 height 7
click at [449, 4] on div "Chopping Tasks Next Production" at bounding box center [225, 14] width 451 height 28
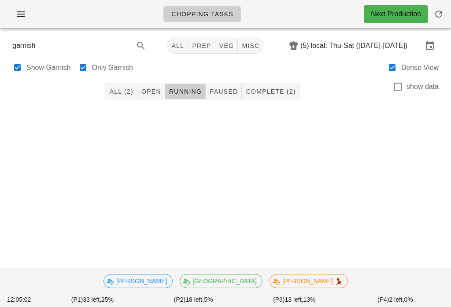
click at [449, 10] on span "button" at bounding box center [438, 14] width 21 height 11
click at [223, 42] on span "veg" at bounding box center [226, 45] width 15 height 7
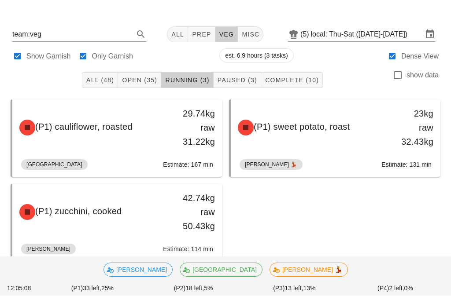
scroll to position [15, 0]
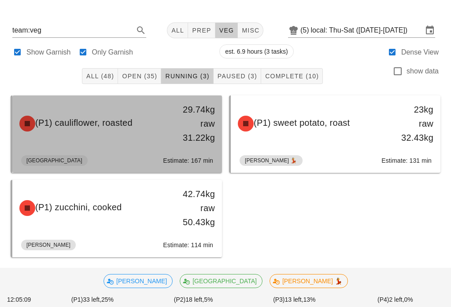
click at [214, 133] on div "29.74kg raw 31.22kg" at bounding box center [194, 124] width 41 height 42
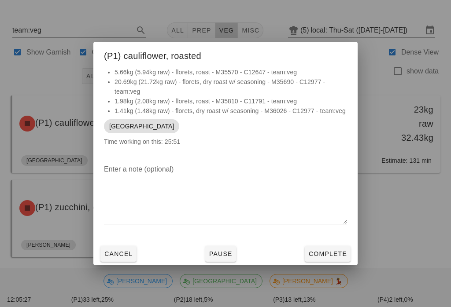
click at [135, 258] on button "Cancel" at bounding box center [118, 254] width 36 height 16
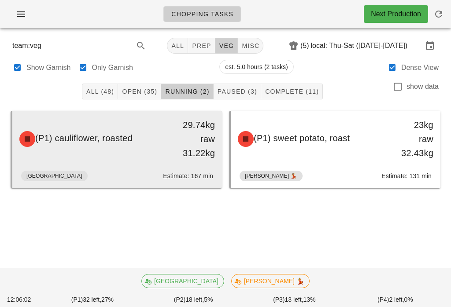
scroll to position [14, 0]
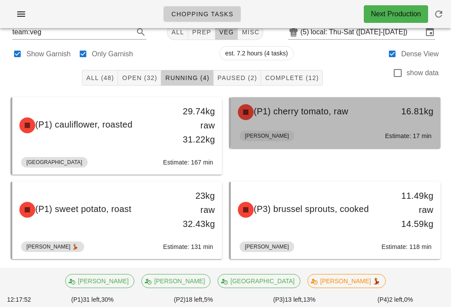
click at [348, 116] on span "(P1) cherry tomato, raw" at bounding box center [300, 111] width 95 height 10
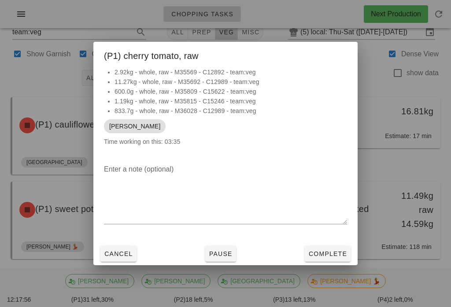
click at [130, 243] on div "Cancel Pause Complete" at bounding box center [225, 253] width 264 height 23
click at [126, 250] on span "Cancel" at bounding box center [118, 253] width 29 height 7
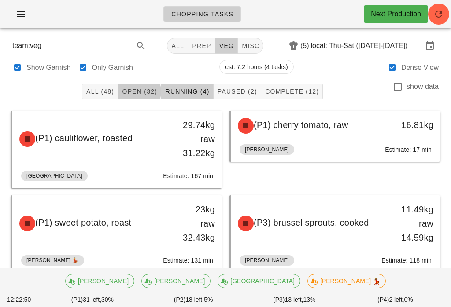
click at [150, 84] on button "Open (32)" at bounding box center [139, 92] width 43 height 16
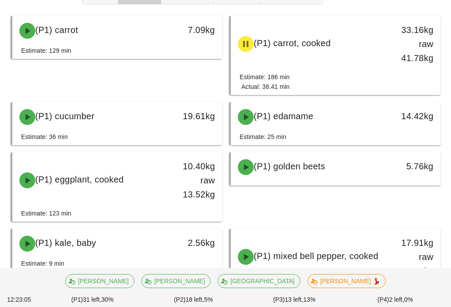
scroll to position [95, 0]
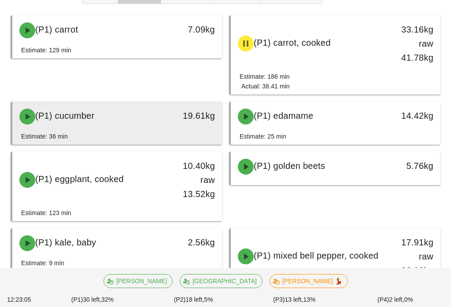
click at [175, 109] on div "19.61kg" at bounding box center [194, 116] width 41 height 14
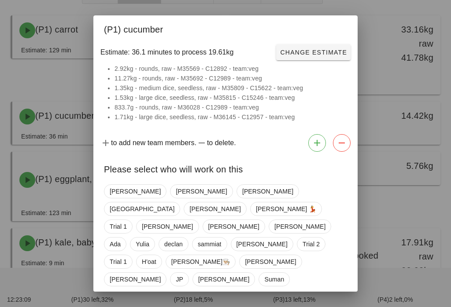
click at [332, 93] on li "1.35kg - medium dice, seedless, raw - M35809 - C15622 - team:veg" at bounding box center [230, 88] width 232 height 10
click at [379, 49] on div at bounding box center [225, 153] width 451 height 307
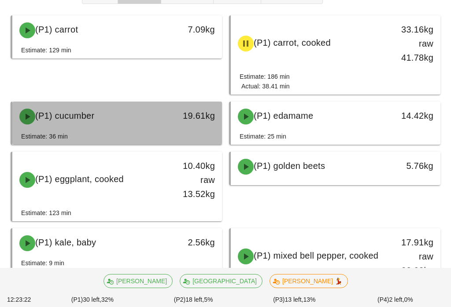
click at [97, 141] on div "Estimate: 36 min" at bounding box center [117, 138] width 192 height 13
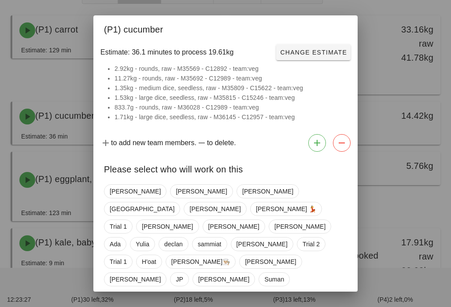
click at [238, 197] on div "[PERSON_NAME] [PERSON_NAME] Milan [PERSON_NAME] 💃 Trial 1 [PERSON_NAME] Ada [PE…" at bounding box center [225, 235] width 243 height 109
click at [174, 202] on span "[GEOGRAPHIC_DATA]" at bounding box center [142, 208] width 65 height 13
click at [329, 299] on div "Close Confirm Start" at bounding box center [225, 310] width 264 height 23
click at [321, 307] on span "Confirm Start" at bounding box center [318, 310] width 58 height 7
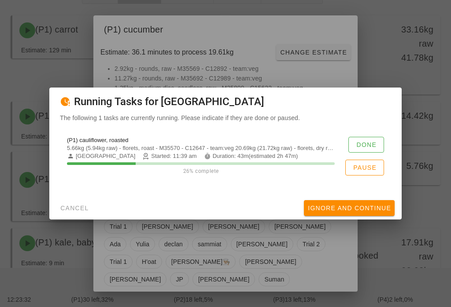
click at [372, 171] on span "Pause" at bounding box center [364, 167] width 24 height 7
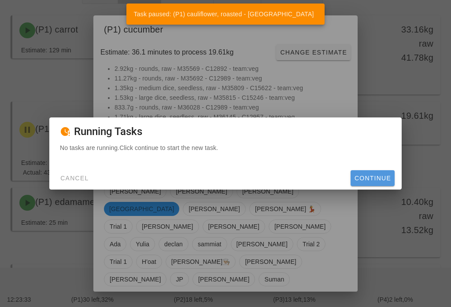
click at [384, 182] on span "Continue" at bounding box center [372, 178] width 37 height 7
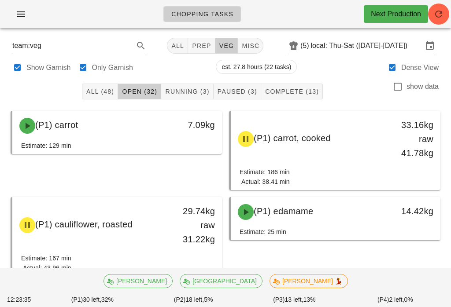
click at [196, 87] on button "Running (3)" at bounding box center [187, 92] width 52 height 16
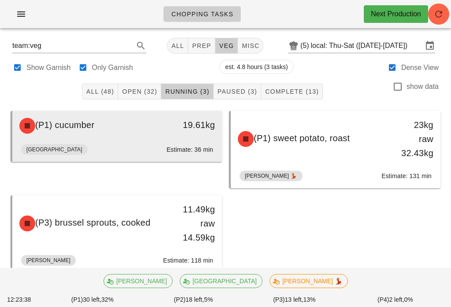
click at [181, 135] on div "19.61kg" at bounding box center [194, 126] width 51 height 26
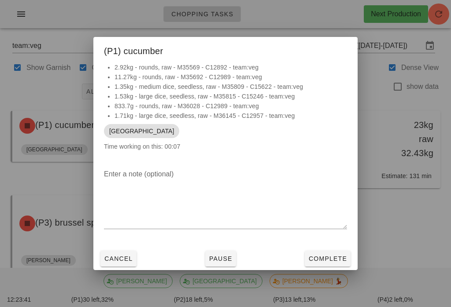
click at [337, 251] on button "Complete" at bounding box center [327, 259] width 46 height 16
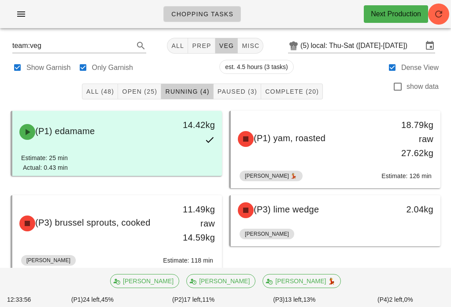
click at [242, 78] on div "All (48) Open (25) Running (4) Paused (3) Complete (20) show data" at bounding box center [225, 91] width 440 height 28
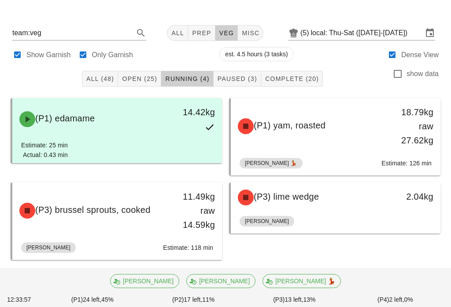
scroll to position [15, 0]
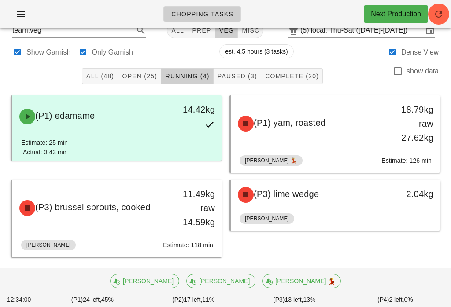
click at [244, 68] on button "Paused (3)" at bounding box center [237, 76] width 48 height 16
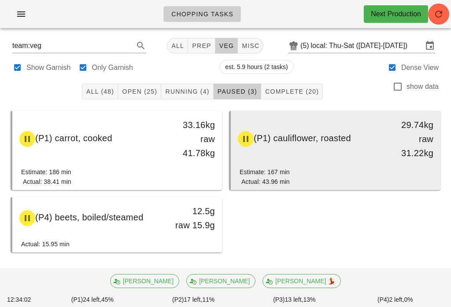
click at [378, 137] on div "(P1) cauliflower, roasted" at bounding box center [309, 139] width 154 height 26
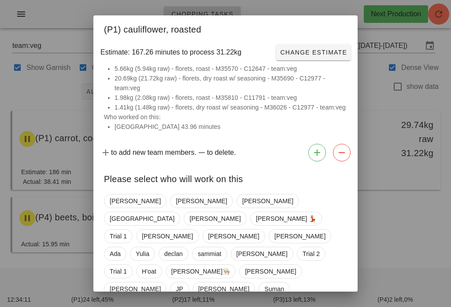
click at [379, 90] on div at bounding box center [225, 153] width 451 height 307
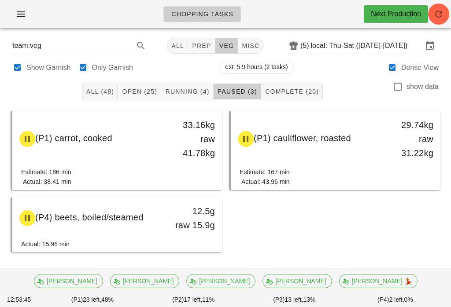
click at [201, 79] on div "All (48) Open (25) Running (4) Paused (3) Complete (20) show data" at bounding box center [225, 91] width 440 height 28
click at [197, 91] on span "Running (4)" at bounding box center [187, 91] width 44 height 7
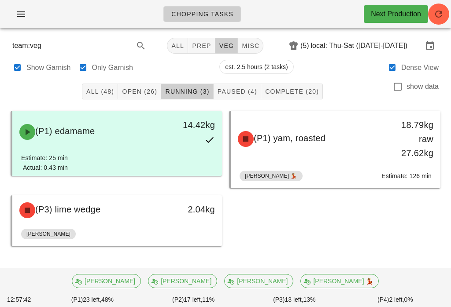
click at [141, 90] on span "Open (26)" at bounding box center [139, 91] width 36 height 7
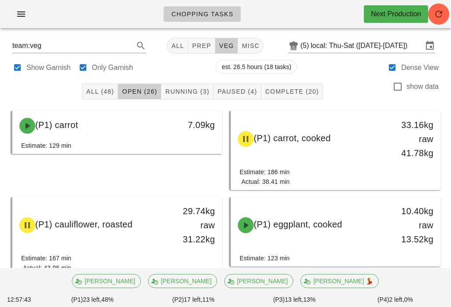
click at [227, 89] on span "Paused (4)" at bounding box center [237, 91] width 40 height 7
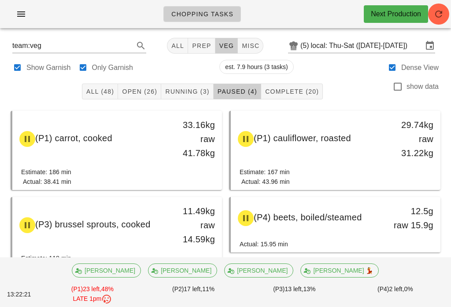
click at [298, 81] on div "All (48) Open (26) Running (3) Paused (4) Complete (20) show data" at bounding box center [225, 91] width 440 height 28
click at [305, 88] on span "Complete (20)" at bounding box center [291, 91] width 54 height 7
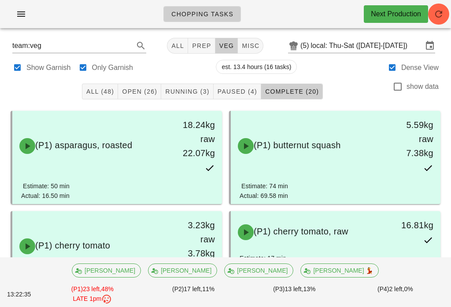
click at [149, 85] on button "Open (26)" at bounding box center [139, 92] width 43 height 16
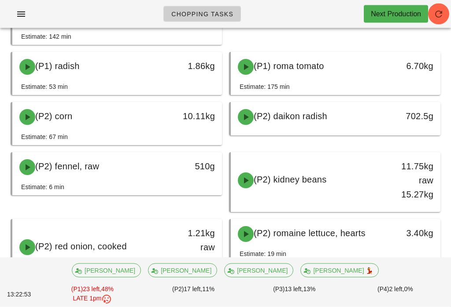
scroll to position [385, 0]
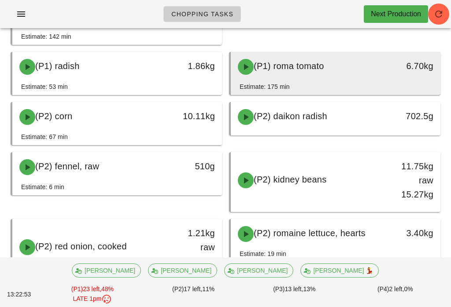
click at [375, 72] on div "(P1) roma tomato" at bounding box center [309, 67] width 154 height 26
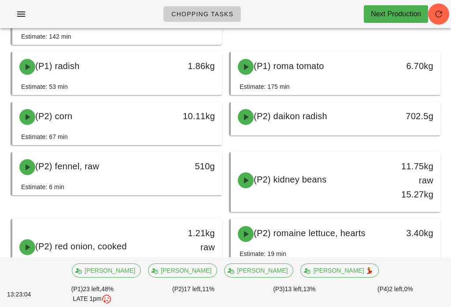
click at [122, 280] on div "[PERSON_NAME] [PERSON_NAME] 💃" at bounding box center [225, 270] width 440 height 25
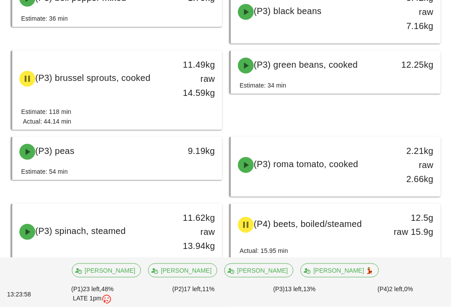
scroll to position [779, 0]
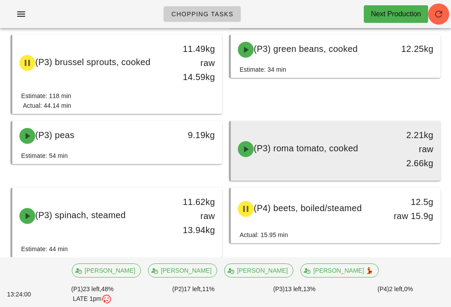
click at [336, 150] on span "(P3) roma tomato, cooked" at bounding box center [305, 148] width 104 height 10
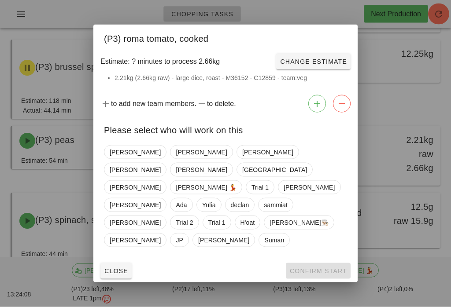
scroll to position [779, 0]
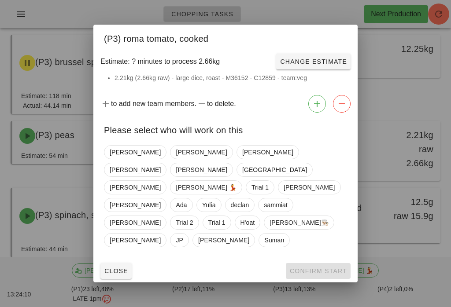
click at [126, 263] on button "Close" at bounding box center [115, 271] width 31 height 16
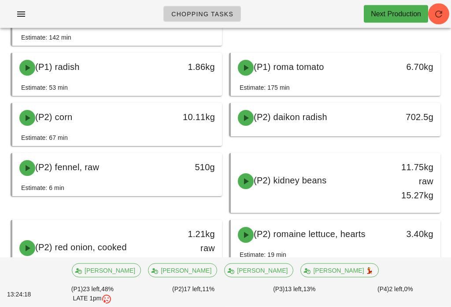
scroll to position [384, 0]
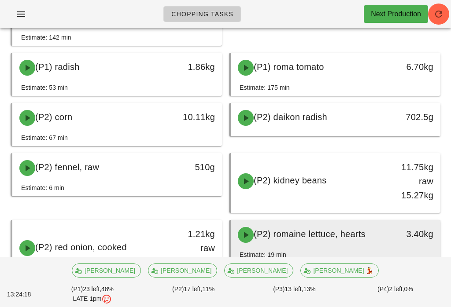
click at [287, 249] on div "(P2) romaine lettuce, hearts 3.40kg" at bounding box center [335, 235] width 209 height 30
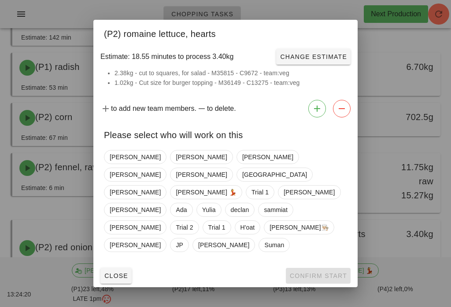
click at [134, 264] on div "Close Confirm Start" at bounding box center [225, 275] width 264 height 23
click at [115, 272] on span "Close" at bounding box center [116, 275] width 24 height 7
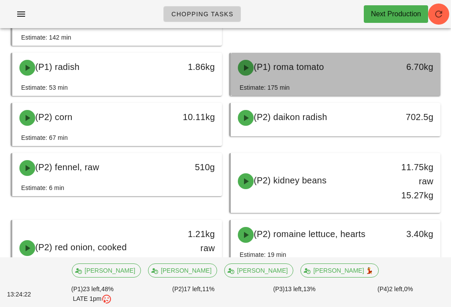
click at [307, 78] on div "(P1) roma tomato" at bounding box center [309, 68] width 154 height 26
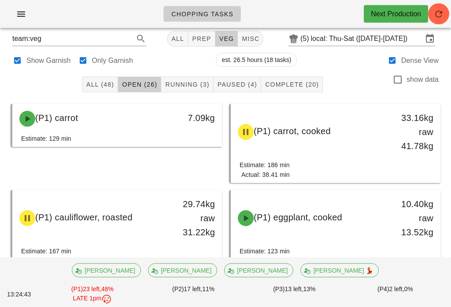
scroll to position [7, 0]
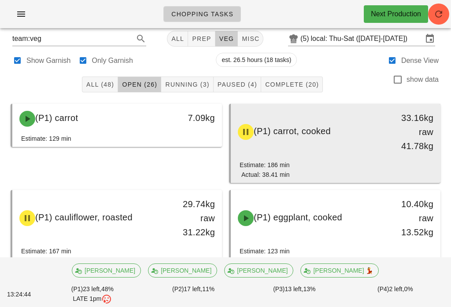
click at [334, 148] on div "(P1) carrot, cooked 33.16kg raw 41.78kg" at bounding box center [335, 132] width 206 height 53
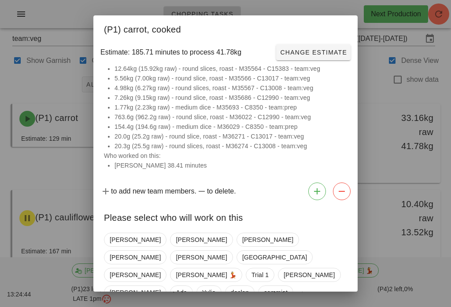
click at [340, 136] on li "20.0g (25.2g raw) - round slice, roast - M36271 - C13017 - team:veg" at bounding box center [230, 137] width 232 height 10
click at [161, 268] on span "[PERSON_NAME]" at bounding box center [135, 274] width 51 height 13
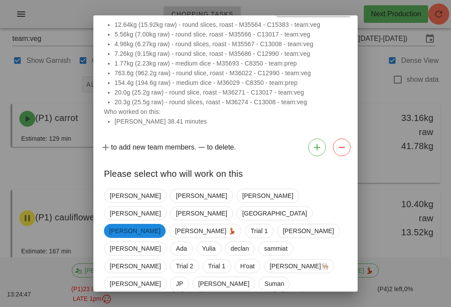
scroll to position [43, 0]
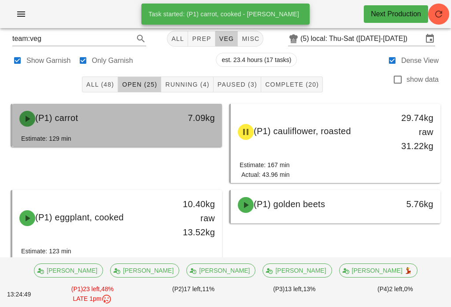
click at [171, 109] on div "7.09kg" at bounding box center [194, 119] width 51 height 26
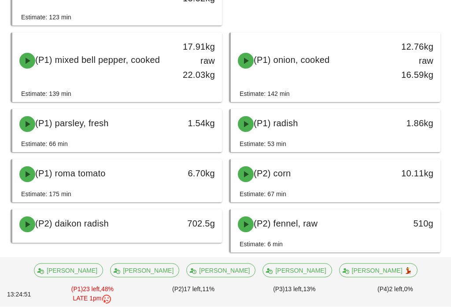
scroll to position [241, 0]
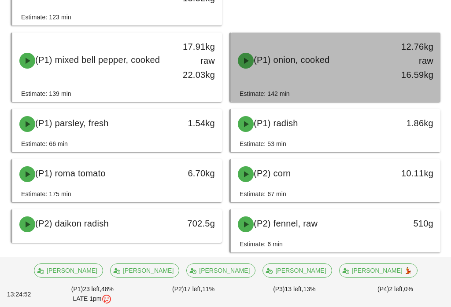
click at [363, 61] on div "(P1) onion, cooked" at bounding box center [309, 61] width 154 height 26
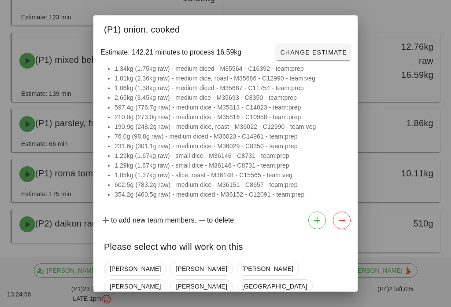
click at [435, 90] on div at bounding box center [225, 153] width 451 height 307
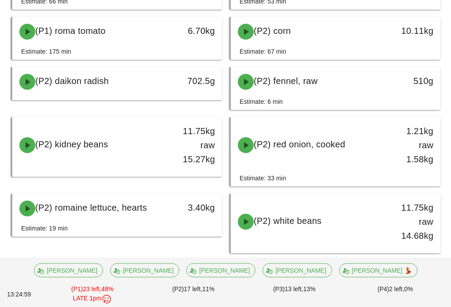
scroll to position [384, 0]
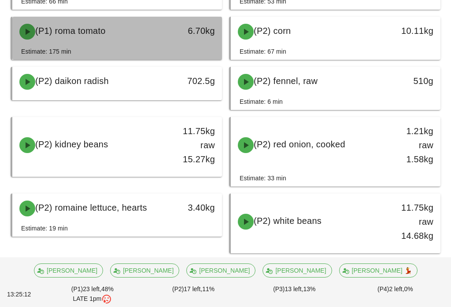
click at [196, 32] on div "6.70kg" at bounding box center [194, 31] width 41 height 14
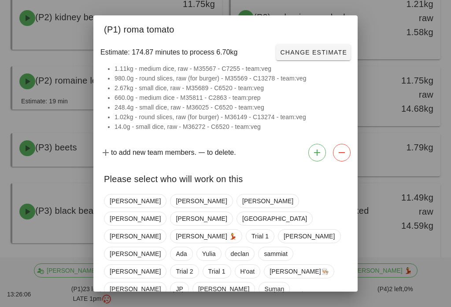
scroll to position [513, 0]
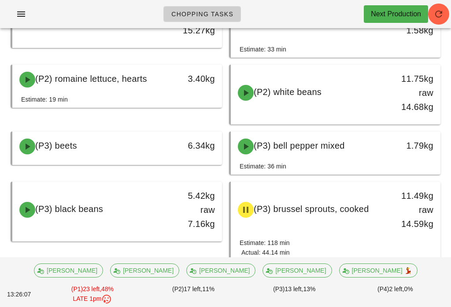
scroll to position [262, 0]
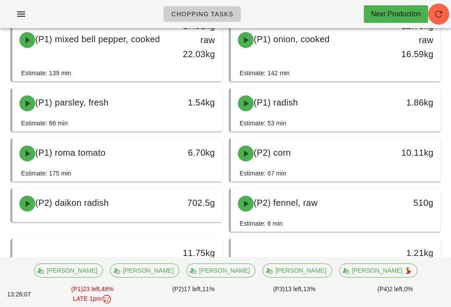
click at [128, 281] on div "[PERSON_NAME] [PERSON_NAME] 💃" at bounding box center [225, 270] width 390 height 21
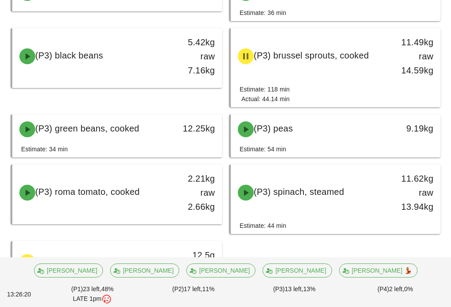
scroll to position [705, 0]
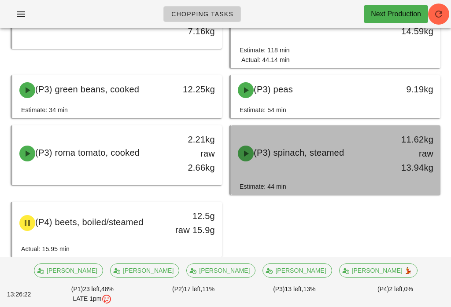
click at [356, 147] on div "(P3) spinach, steamed" at bounding box center [309, 153] width 154 height 26
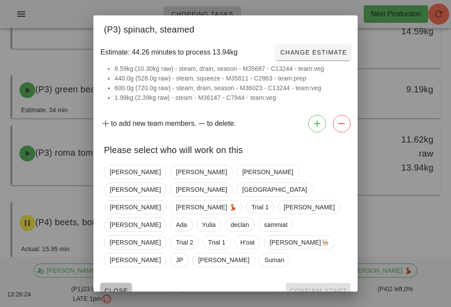
click at [127, 287] on span "Close" at bounding box center [116, 290] width 24 height 7
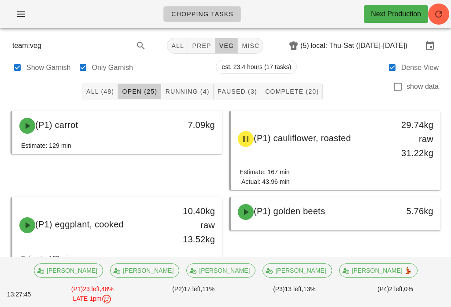
click at [194, 88] on span "Running (4)" at bounding box center [187, 91] width 44 height 7
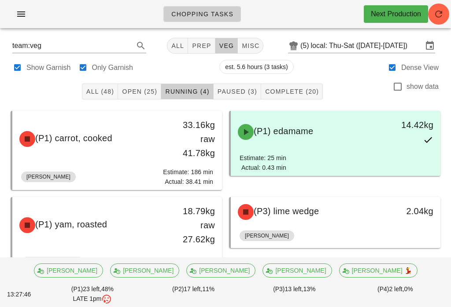
click at [308, 88] on span "Complete (20)" at bounding box center [291, 91] width 54 height 7
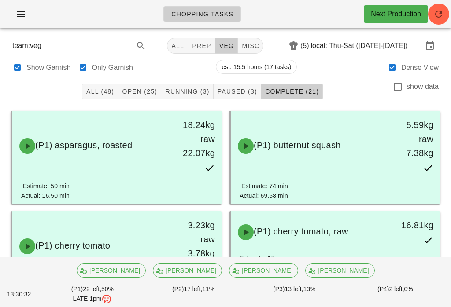
click at [147, 89] on span "Open (25)" at bounding box center [139, 91] width 36 height 7
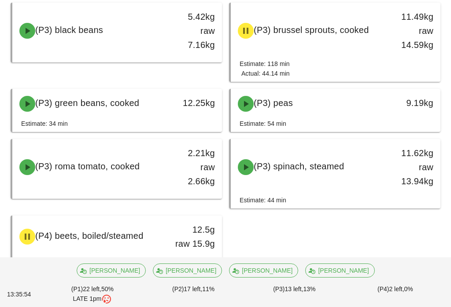
scroll to position [705, 0]
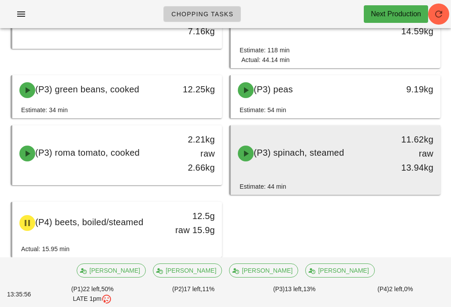
click at [321, 158] on span "(P3) spinach, steamed" at bounding box center [298, 153] width 90 height 10
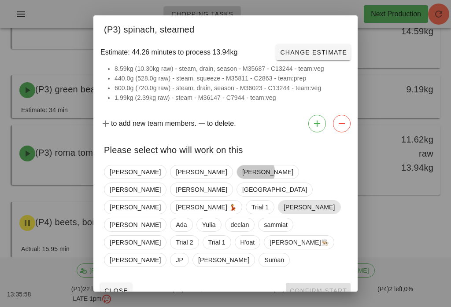
click at [283, 203] on span "[PERSON_NAME]" at bounding box center [308, 207] width 51 height 13
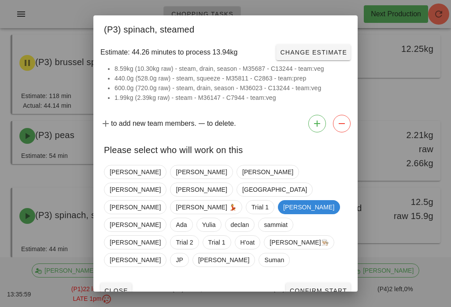
click at [318, 287] on span "Confirm Start" at bounding box center [318, 290] width 58 height 7
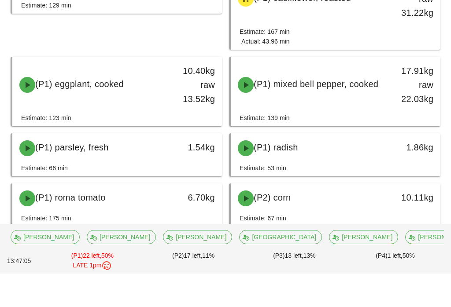
scroll to position [557, 0]
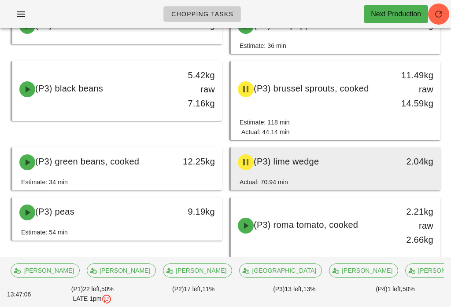
click at [324, 158] on div "(P3) lime wedge" at bounding box center [309, 162] width 154 height 26
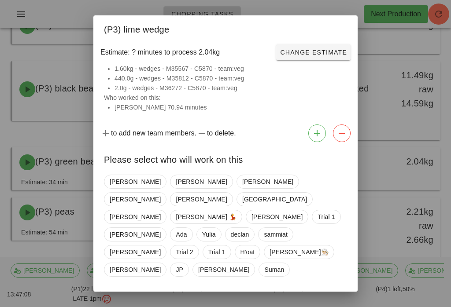
click at [119, 187] on div "[PERSON_NAME] [PERSON_NAME] [PERSON_NAME] [PERSON_NAME] Milan [PERSON_NAME] 💃 […" at bounding box center [225, 225] width 243 height 109
click at [125, 188] on span "[PERSON_NAME]" at bounding box center [135, 181] width 51 height 13
click at [318, 297] on span "Confirm Start" at bounding box center [318, 300] width 58 height 7
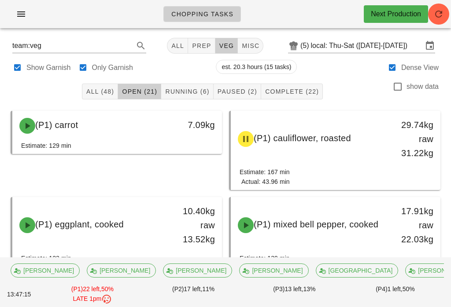
click at [197, 46] on span "prep" at bounding box center [200, 45] width 19 height 7
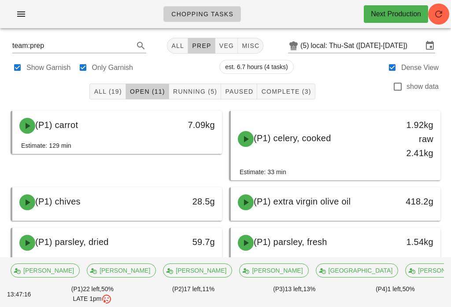
click at [246, 35] on div "team:prep All prep veg misc (5) local: Thu-Sat ([DATE]-[DATE])" at bounding box center [225, 45] width 440 height 21
click at [249, 42] on span "misc" at bounding box center [250, 45] width 18 height 7
type input "team:misc"
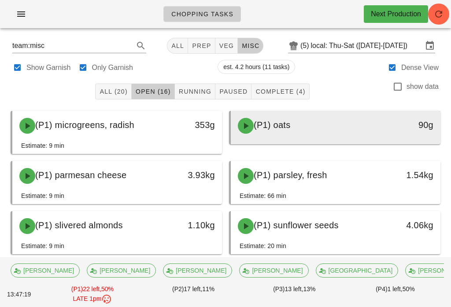
click at [284, 122] on span "(P1) oats" at bounding box center [271, 125] width 37 height 10
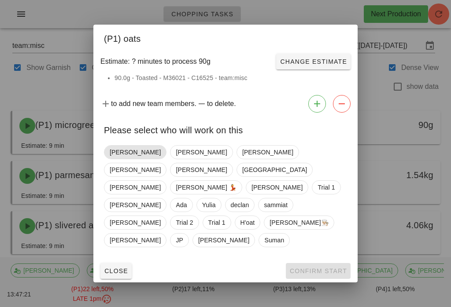
click at [124, 159] on span "[PERSON_NAME]" at bounding box center [135, 152] width 51 height 13
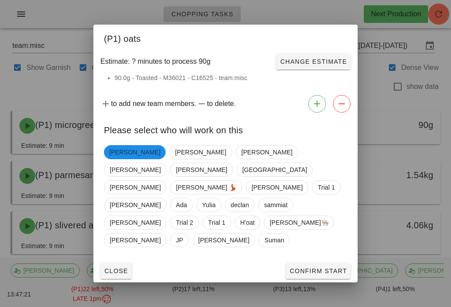
click at [325, 268] on span "Confirm Start" at bounding box center [318, 271] width 58 height 7
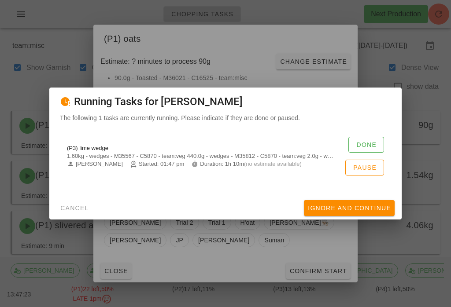
click at [371, 141] on span "Done" at bounding box center [366, 144] width 21 height 7
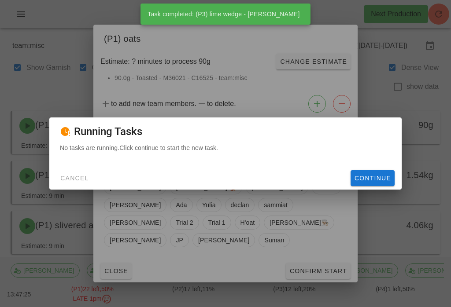
click at [401, 181] on div "Cancel Continue" at bounding box center [225, 178] width 352 height 23
click at [365, 184] on button "Continue" at bounding box center [372, 178] width 44 height 16
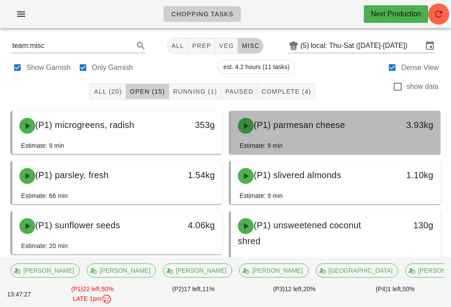
click at [411, 117] on div "3.93kg" at bounding box center [412, 126] width 51 height 26
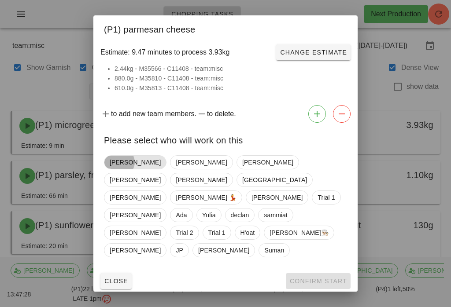
click at [121, 169] on span "[PERSON_NAME]" at bounding box center [135, 162] width 51 height 13
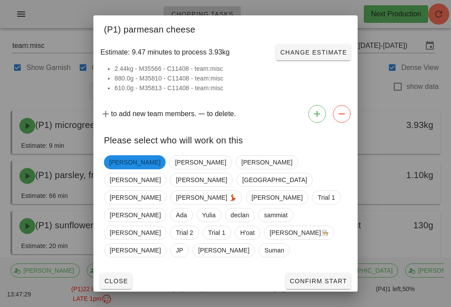
click at [328, 278] on span "Confirm Start" at bounding box center [318, 281] width 58 height 7
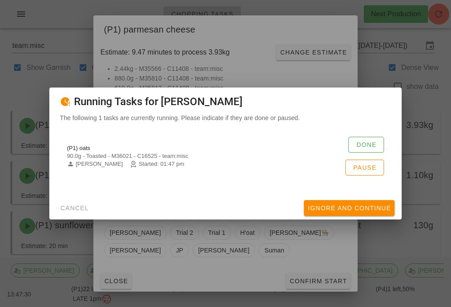
click at [368, 141] on span "Done" at bounding box center [366, 144] width 21 height 7
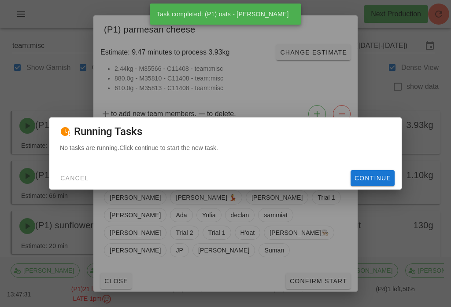
click at [378, 182] on span "Continue" at bounding box center [372, 178] width 37 height 7
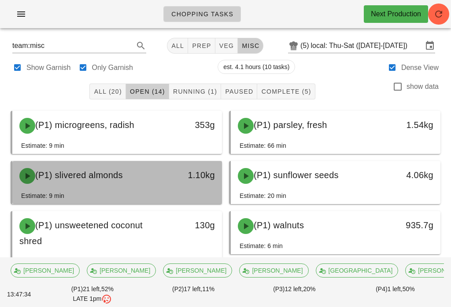
click at [199, 167] on div "1.10kg" at bounding box center [194, 176] width 51 height 26
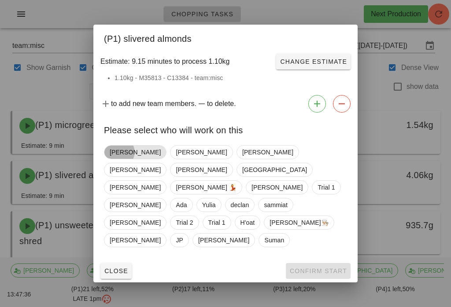
click at [117, 159] on span "[PERSON_NAME]" at bounding box center [135, 152] width 51 height 13
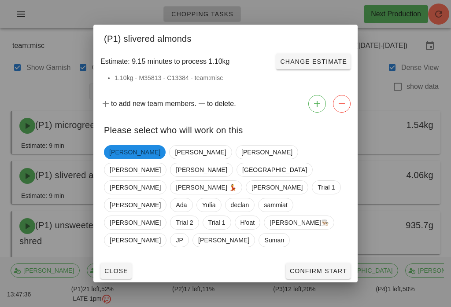
click at [339, 263] on button "Confirm Start" at bounding box center [318, 271] width 65 height 16
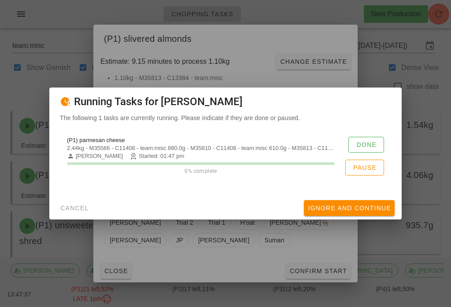
click at [367, 140] on button "Done" at bounding box center [366, 145] width 36 height 16
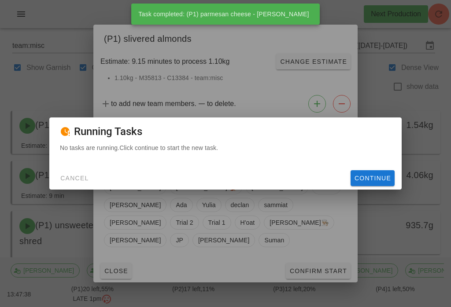
click at [377, 173] on button "Continue" at bounding box center [372, 178] width 44 height 16
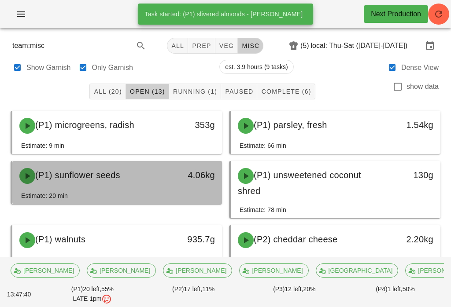
click at [194, 171] on div "4.06kg" at bounding box center [194, 175] width 41 height 14
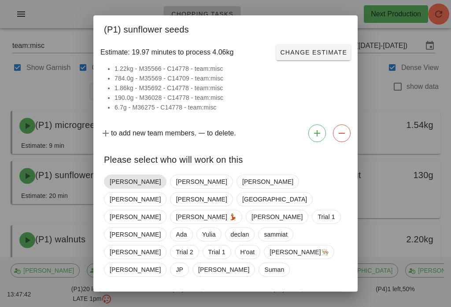
click at [116, 185] on span "[PERSON_NAME]" at bounding box center [135, 181] width 51 height 13
click at [333, 293] on button "Confirm Start" at bounding box center [318, 301] width 65 height 16
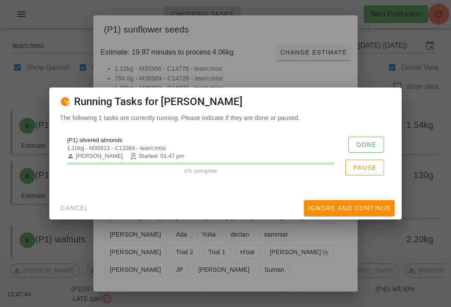
click at [367, 141] on span "Done" at bounding box center [366, 144] width 21 height 7
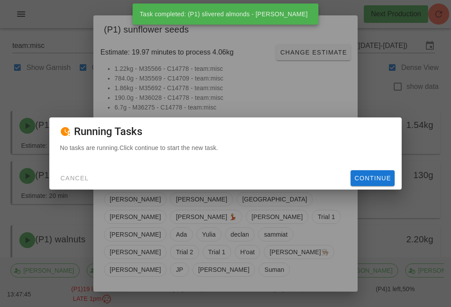
click at [365, 176] on span "Continue" at bounding box center [372, 178] width 37 height 7
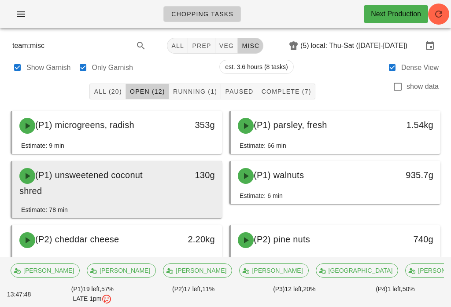
click at [210, 195] on div "130g" at bounding box center [194, 183] width 51 height 40
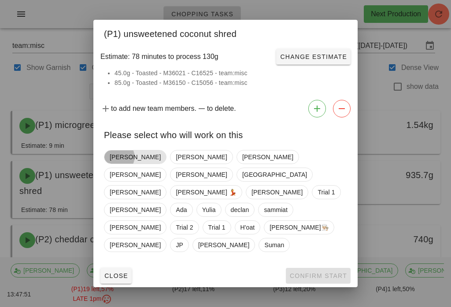
click at [124, 164] on span "[PERSON_NAME]" at bounding box center [135, 156] width 51 height 13
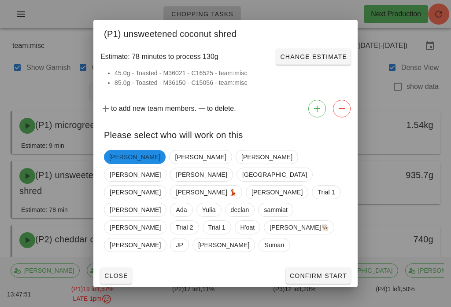
click at [319, 272] on span "Confirm Start" at bounding box center [318, 275] width 58 height 7
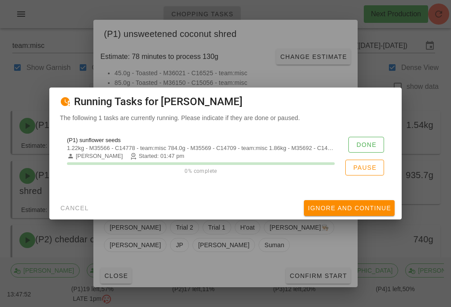
click at [365, 138] on button "Done" at bounding box center [366, 145] width 36 height 16
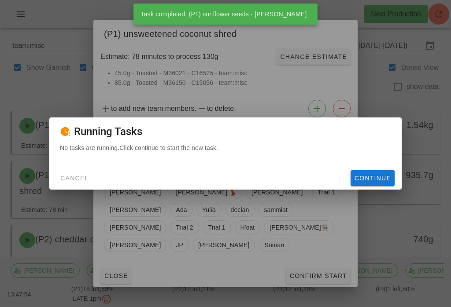
click at [378, 167] on div "Cancel Continue" at bounding box center [225, 178] width 352 height 23
click at [381, 175] on span "Continue" at bounding box center [372, 178] width 37 height 7
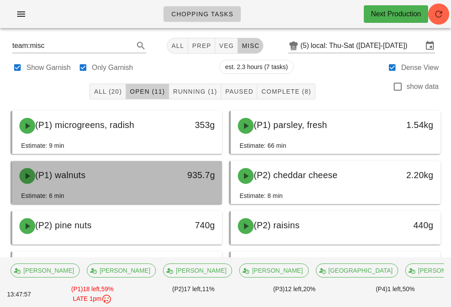
click at [194, 178] on div "935.7g" at bounding box center [194, 175] width 41 height 14
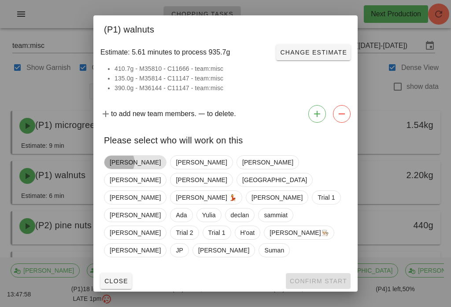
click at [122, 169] on span "[PERSON_NAME]" at bounding box center [135, 162] width 51 height 13
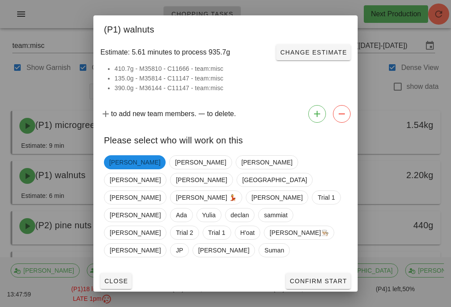
click at [341, 278] on span "Confirm Start" at bounding box center [318, 281] width 58 height 7
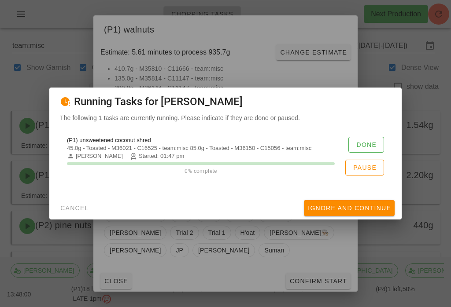
click at [370, 142] on span "Done" at bounding box center [366, 144] width 21 height 7
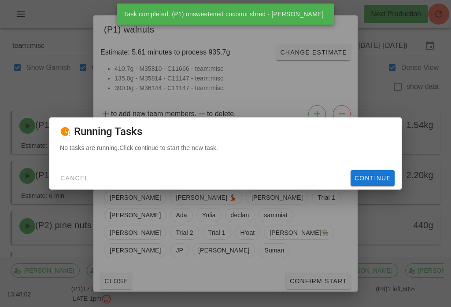
click at [383, 175] on span "Continue" at bounding box center [372, 178] width 37 height 7
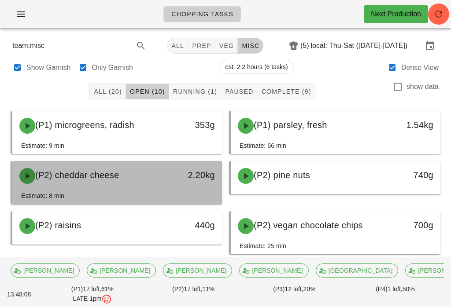
click at [44, 191] on div "(P2) cheddar cheese 2.20kg" at bounding box center [116, 176] width 209 height 30
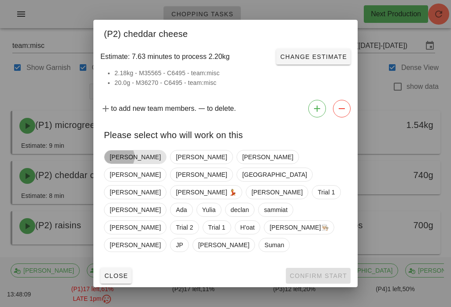
click at [110, 164] on span "[PERSON_NAME]" at bounding box center [135, 156] width 51 height 13
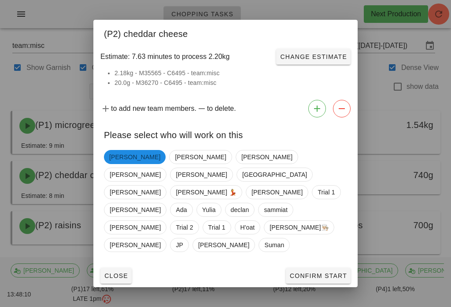
click at [313, 268] on button "Confirm Start" at bounding box center [318, 276] width 65 height 16
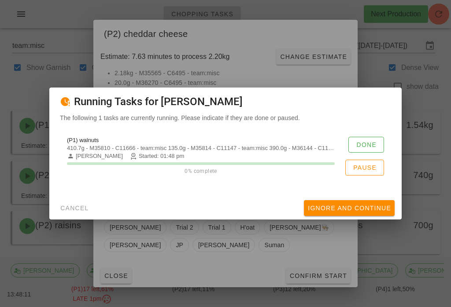
click at [364, 133] on div "(P1) walnuts 410.7g - M35810 - C11666 - team:misc 135.0g - M35814 - C11147 - te…" at bounding box center [225, 156] width 331 height 49
click at [359, 141] on span "Done" at bounding box center [366, 144] width 21 height 7
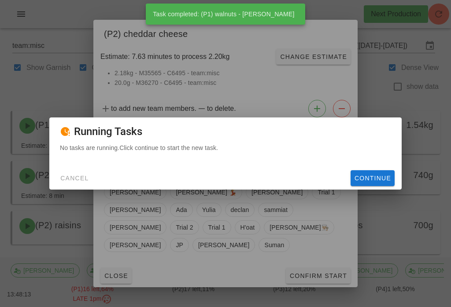
click at [370, 175] on span "Continue" at bounding box center [372, 178] width 37 height 7
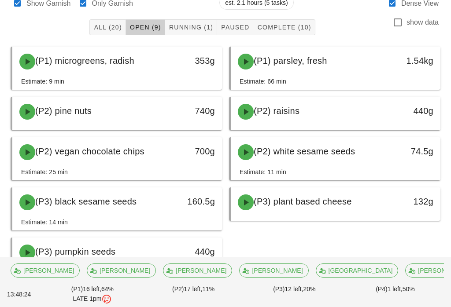
scroll to position [78, 0]
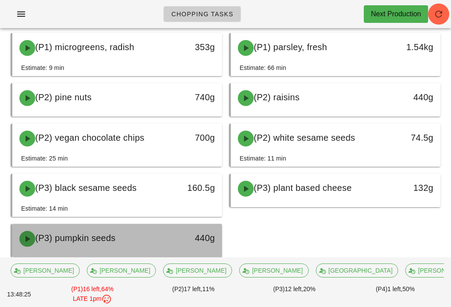
click at [40, 241] on span "(P3) pumpkin seeds" at bounding box center [75, 238] width 80 height 10
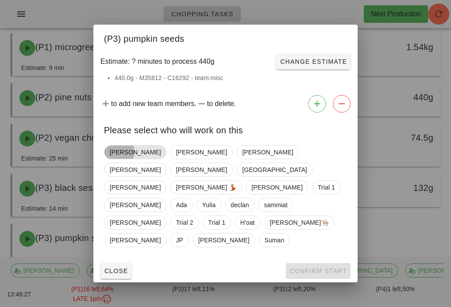
click at [113, 159] on span "[PERSON_NAME]" at bounding box center [135, 152] width 51 height 13
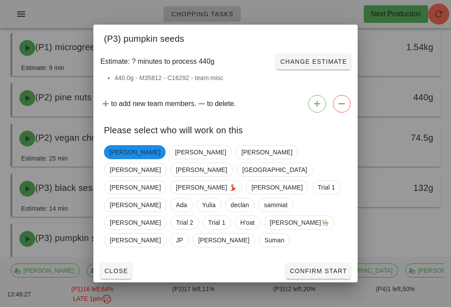
click at [305, 268] on button "Confirm Start" at bounding box center [318, 271] width 65 height 16
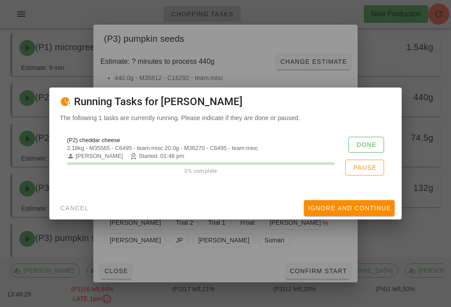
click at [358, 141] on div "(P2) cheddar cheese 2.18kg - M35565 - C6495 - team:misc 20.0g - M36270 - C6495 …" at bounding box center [225, 156] width 331 height 49
click at [359, 148] on span "Done" at bounding box center [366, 144] width 21 height 7
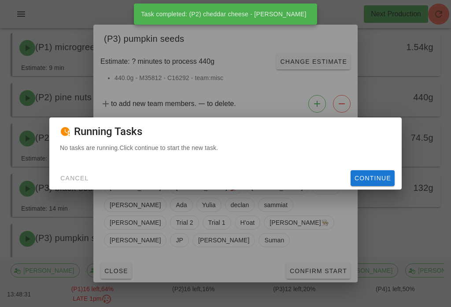
click at [366, 182] on span "Continue" at bounding box center [372, 178] width 37 height 7
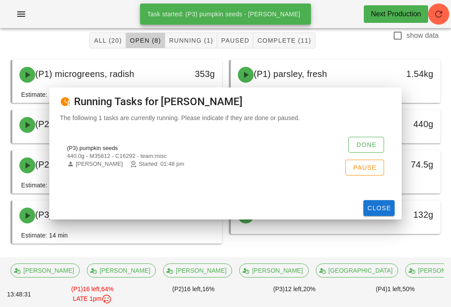
scroll to position [37, 0]
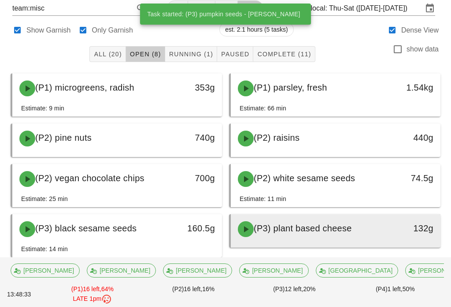
click at [282, 231] on span "(P3) plant based cheese" at bounding box center [302, 229] width 98 height 10
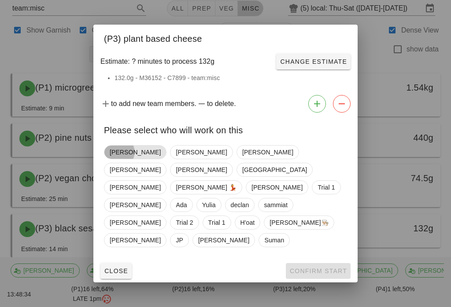
click at [124, 159] on span "[PERSON_NAME]" at bounding box center [135, 152] width 51 height 13
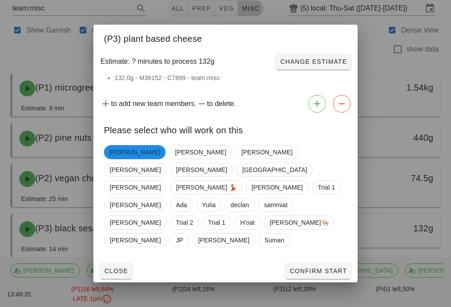
click at [313, 267] on button "Confirm Start" at bounding box center [318, 271] width 65 height 16
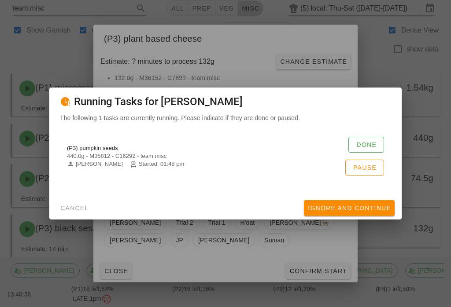
click at [367, 142] on div "(P3) pumpkin seeds 440.0g - M35812 - C16292 - team:misc [PERSON_NAME] Started: …" at bounding box center [225, 156] width 331 height 49
click at [363, 144] on button "Done" at bounding box center [366, 145] width 36 height 16
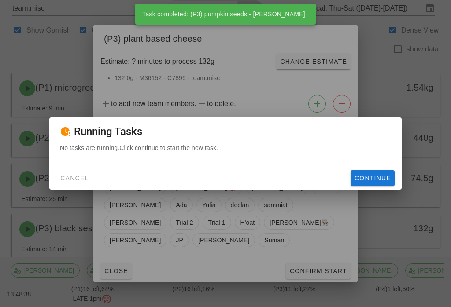
click at [362, 181] on span "Continue" at bounding box center [372, 178] width 37 height 7
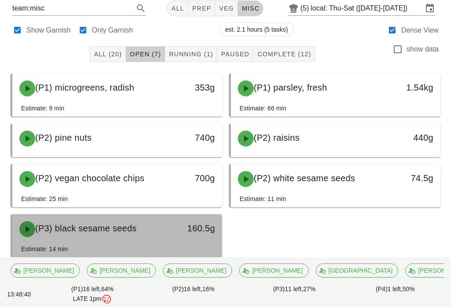
click at [167, 235] on div "(P3) black sesame seeds" at bounding box center [91, 229] width 154 height 26
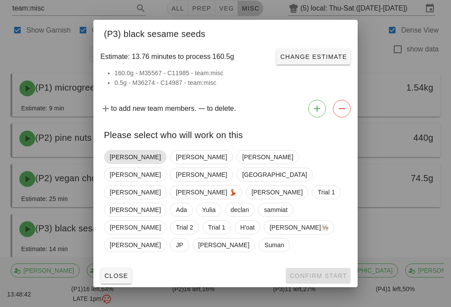
click at [120, 164] on span "[PERSON_NAME]" at bounding box center [135, 156] width 51 height 13
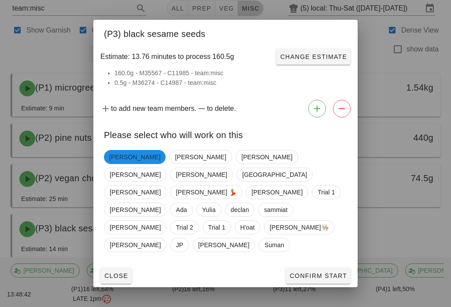
click at [311, 268] on button "Confirm Start" at bounding box center [318, 276] width 65 height 16
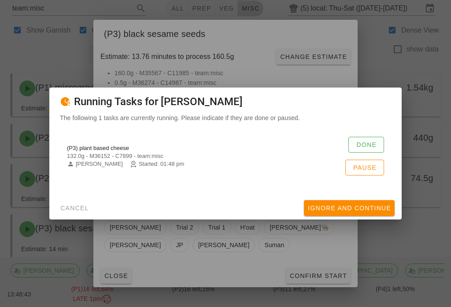
click at [362, 146] on button "Done" at bounding box center [366, 145] width 36 height 16
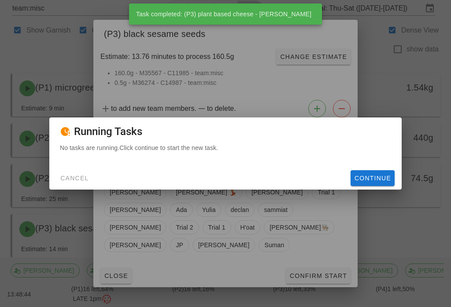
click at [360, 182] on span "Continue" at bounding box center [372, 178] width 37 height 7
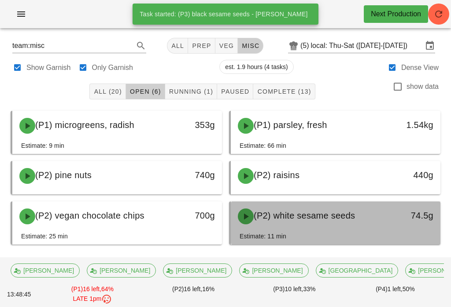
click at [336, 216] on span "(P2) white sesame seeds" at bounding box center [303, 216] width 101 height 10
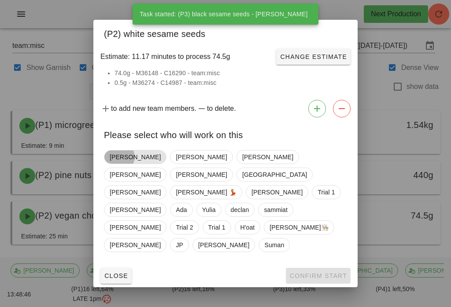
click at [116, 164] on span "[PERSON_NAME]" at bounding box center [135, 156] width 51 height 13
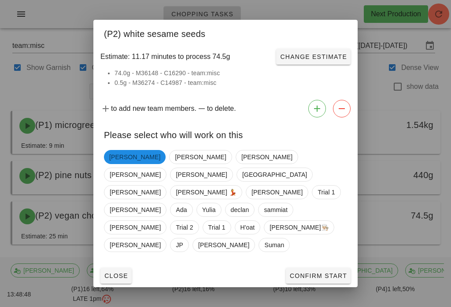
click at [304, 251] on div "[PERSON_NAME] [PERSON_NAME] [PERSON_NAME] [PERSON_NAME] Milan [PERSON_NAME] 💃 […" at bounding box center [225, 206] width 264 height 118
click at [306, 268] on button "Confirm Start" at bounding box center [318, 276] width 65 height 16
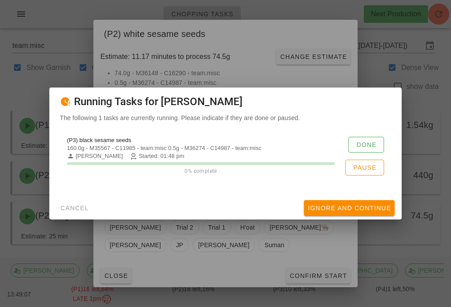
click at [366, 144] on button "Done" at bounding box center [366, 145] width 36 height 16
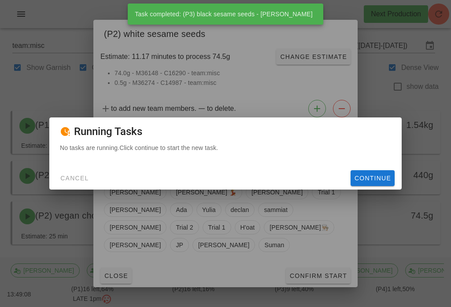
click at [371, 182] on span "Continue" at bounding box center [372, 178] width 37 height 7
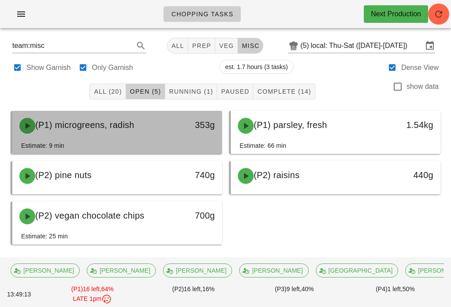
click at [96, 128] on span "(P1) microgreens, radish" at bounding box center [84, 125] width 99 height 10
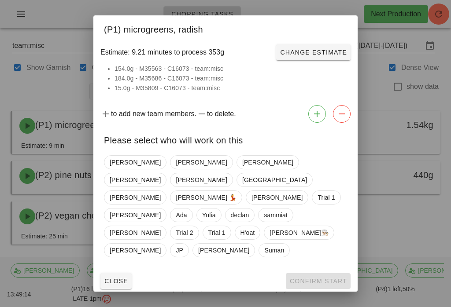
click at [113, 278] on span "Close" at bounding box center [116, 281] width 24 height 7
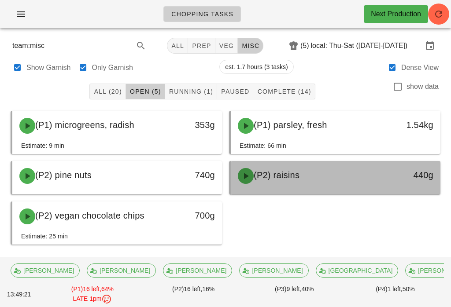
click at [274, 186] on div "(P2) raisins" at bounding box center [309, 176] width 154 height 26
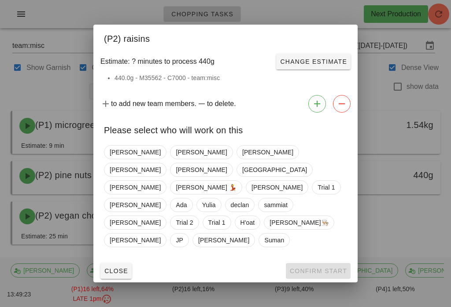
click at [376, 223] on div at bounding box center [225, 153] width 451 height 307
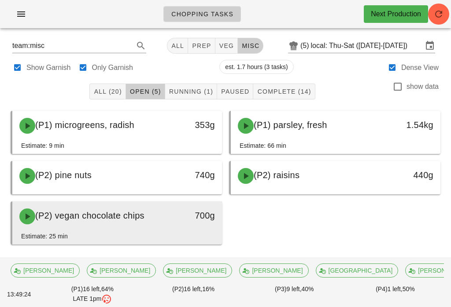
click at [102, 228] on div "(P2) vegan chocolate chips" at bounding box center [91, 216] width 154 height 26
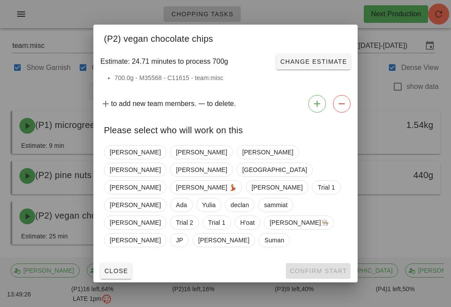
click at [102, 173] on div "[PERSON_NAME] [PERSON_NAME] [PERSON_NAME] [PERSON_NAME] Milan [PERSON_NAME] 💃 […" at bounding box center [225, 201] width 264 height 118
click at [124, 159] on span "[PERSON_NAME]" at bounding box center [135, 152] width 51 height 13
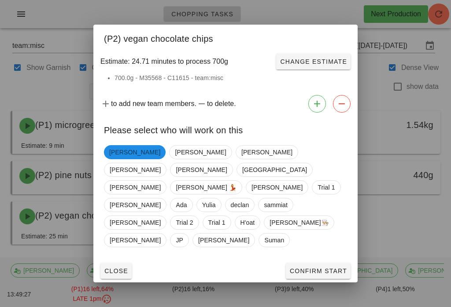
click at [314, 268] on span "Confirm Start" at bounding box center [318, 271] width 58 height 7
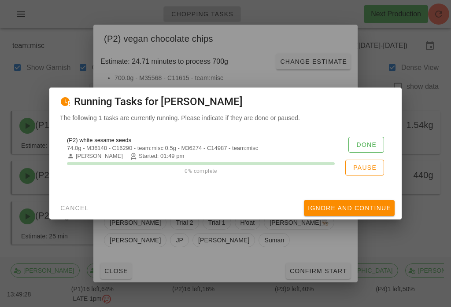
click at [359, 148] on span "Done" at bounding box center [366, 144] width 21 height 7
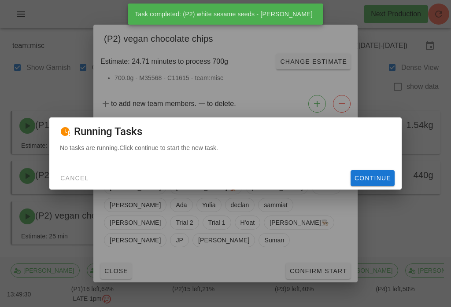
click at [368, 182] on span "Continue" at bounding box center [372, 178] width 37 height 7
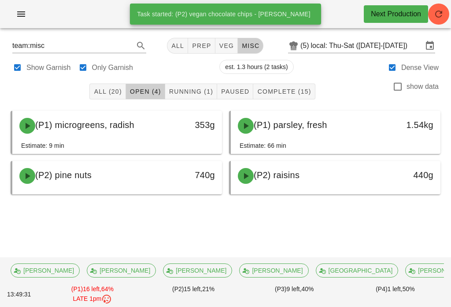
click at [192, 84] on button "Running (1)" at bounding box center [191, 92] width 52 height 16
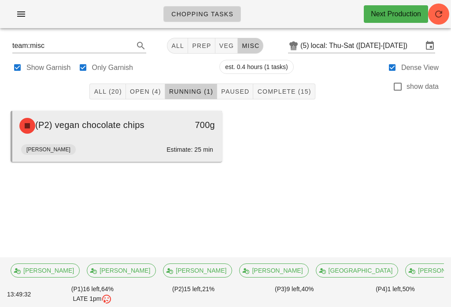
click at [111, 134] on div "(P2) vegan chocolate chips" at bounding box center [91, 126] width 154 height 26
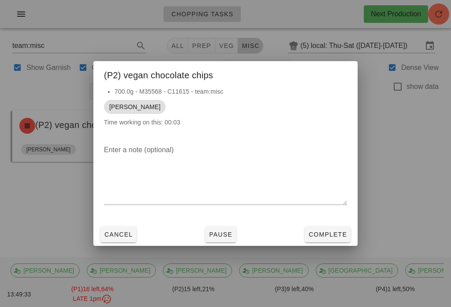
click at [326, 242] on button "Complete" at bounding box center [327, 235] width 46 height 16
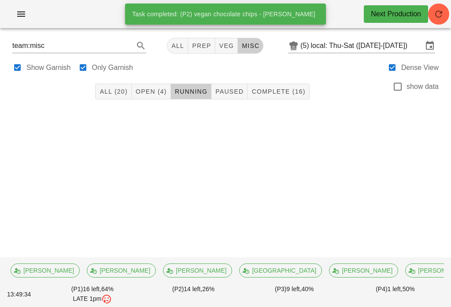
click at [158, 81] on div "All (20) Open (4) Running Paused Complete (16) show data" at bounding box center [225, 91] width 440 height 28
click at [160, 89] on span "Open (4)" at bounding box center [151, 91] width 32 height 7
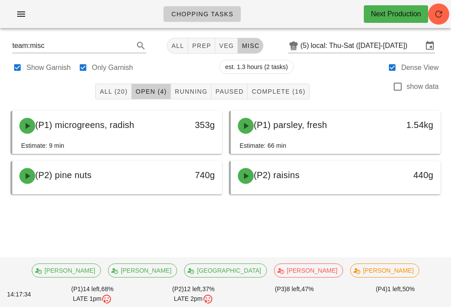
click at [176, 87] on button "Running" at bounding box center [191, 92] width 40 height 16
